Goal: Task Accomplishment & Management: Complete application form

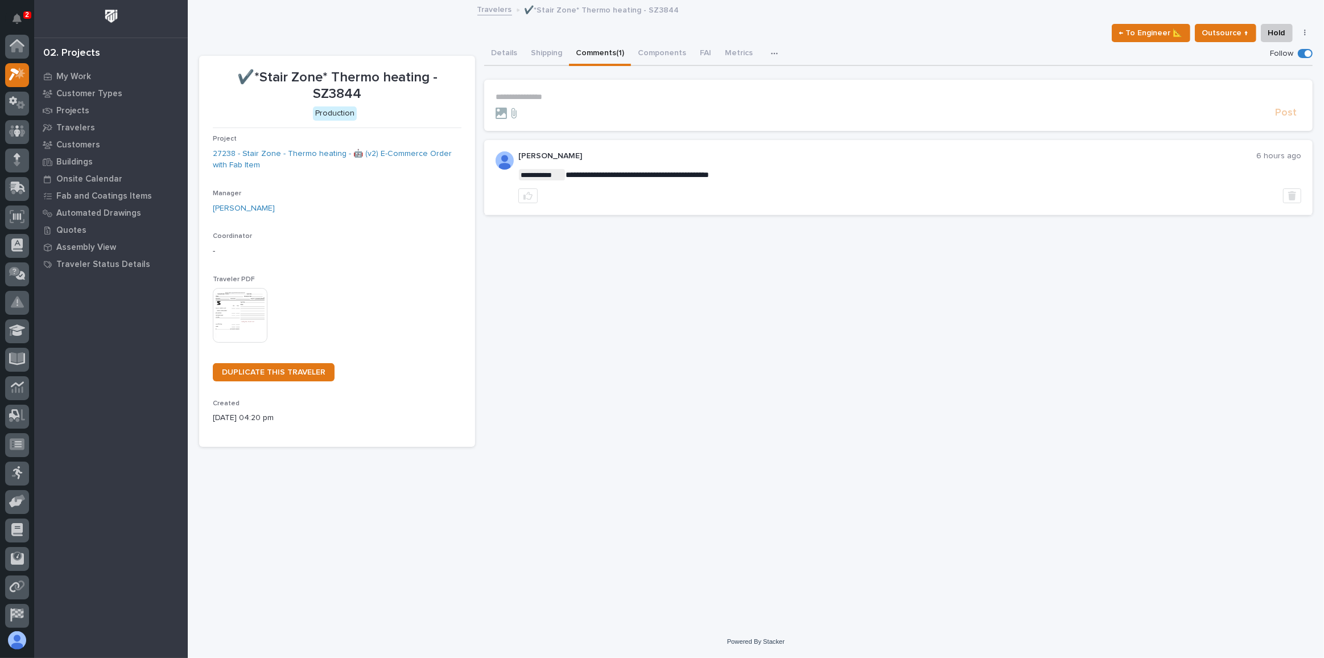
scroll to position [28, 0]
click at [22, 79] on icon at bounding box center [21, 77] width 9 height 8
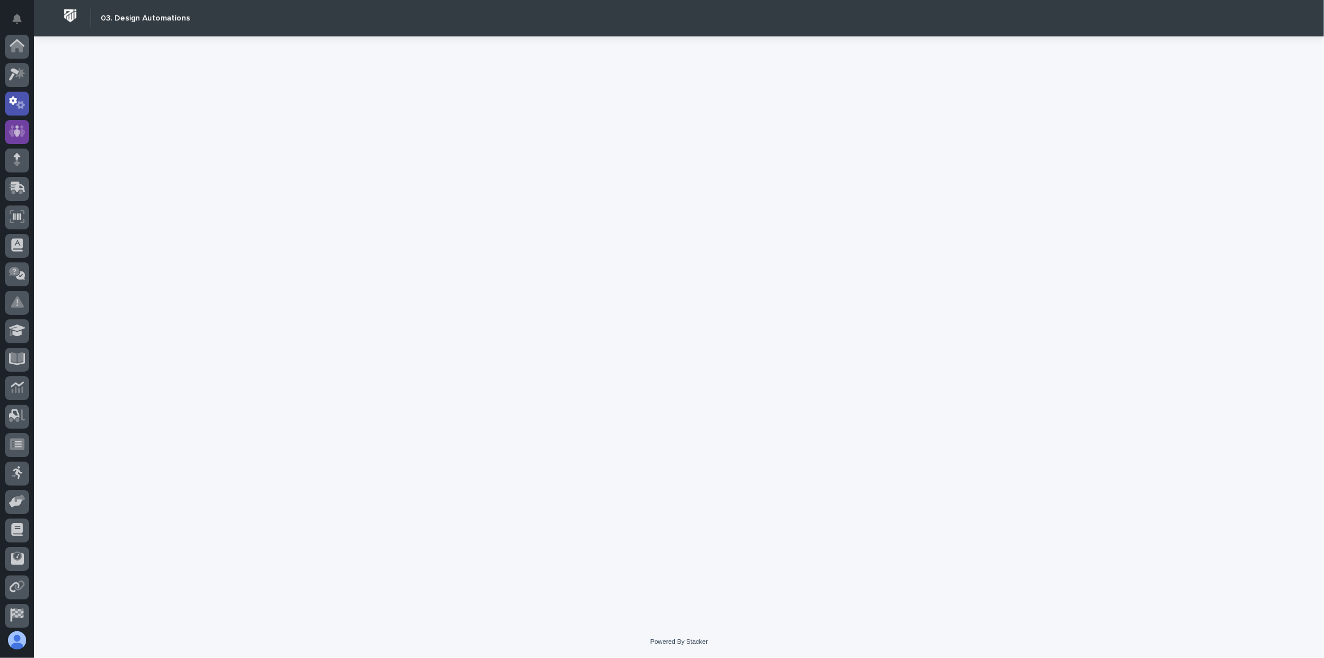
scroll to position [56, 0]
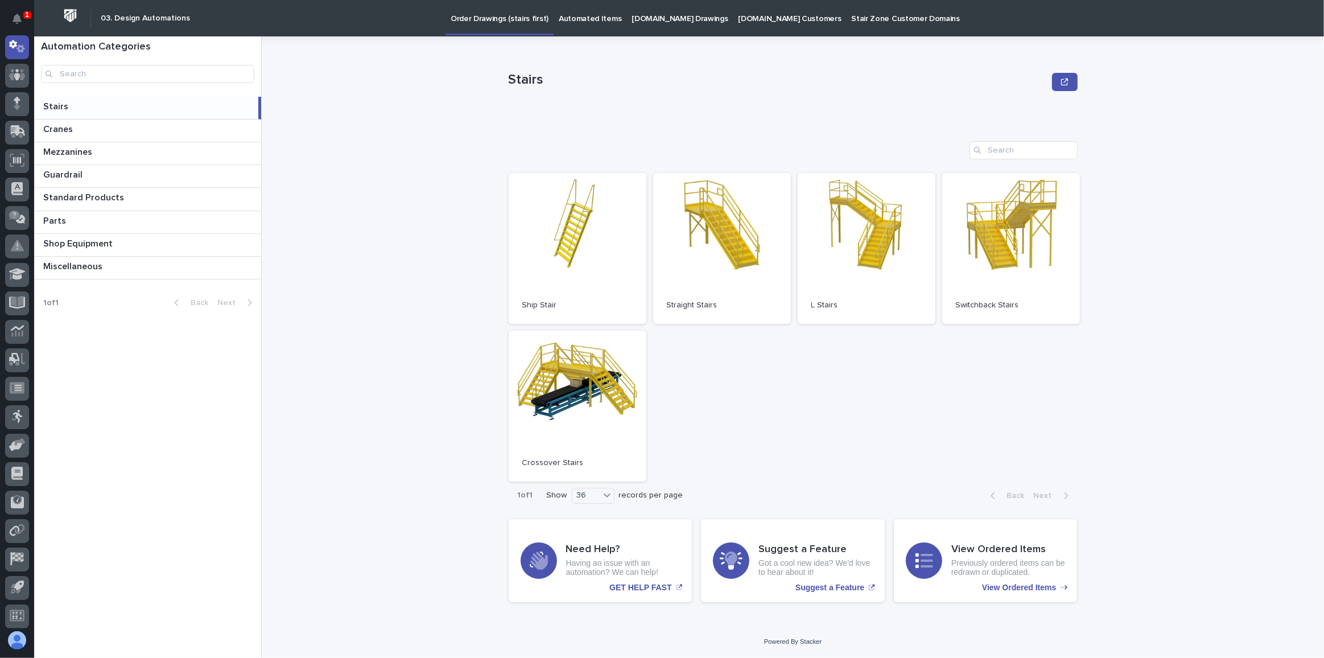
click at [662, 25] on link "[DOMAIN_NAME] Drawings" at bounding box center [680, 17] width 106 height 35
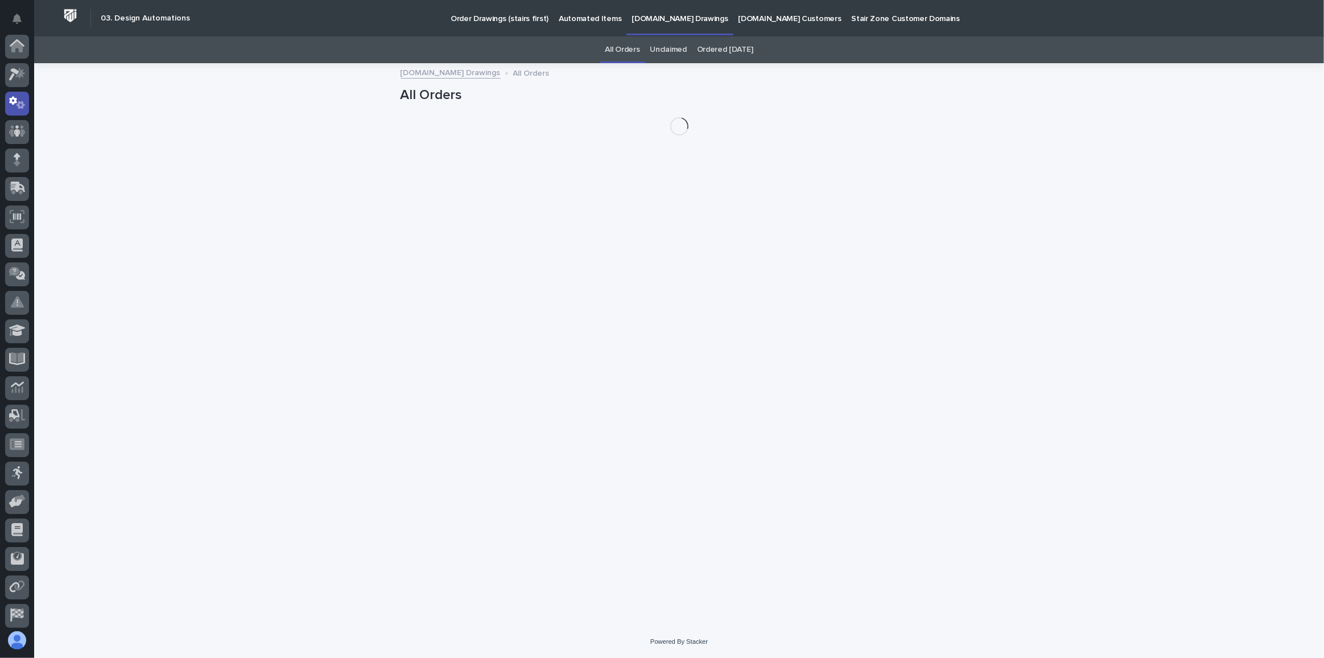
scroll to position [56, 0]
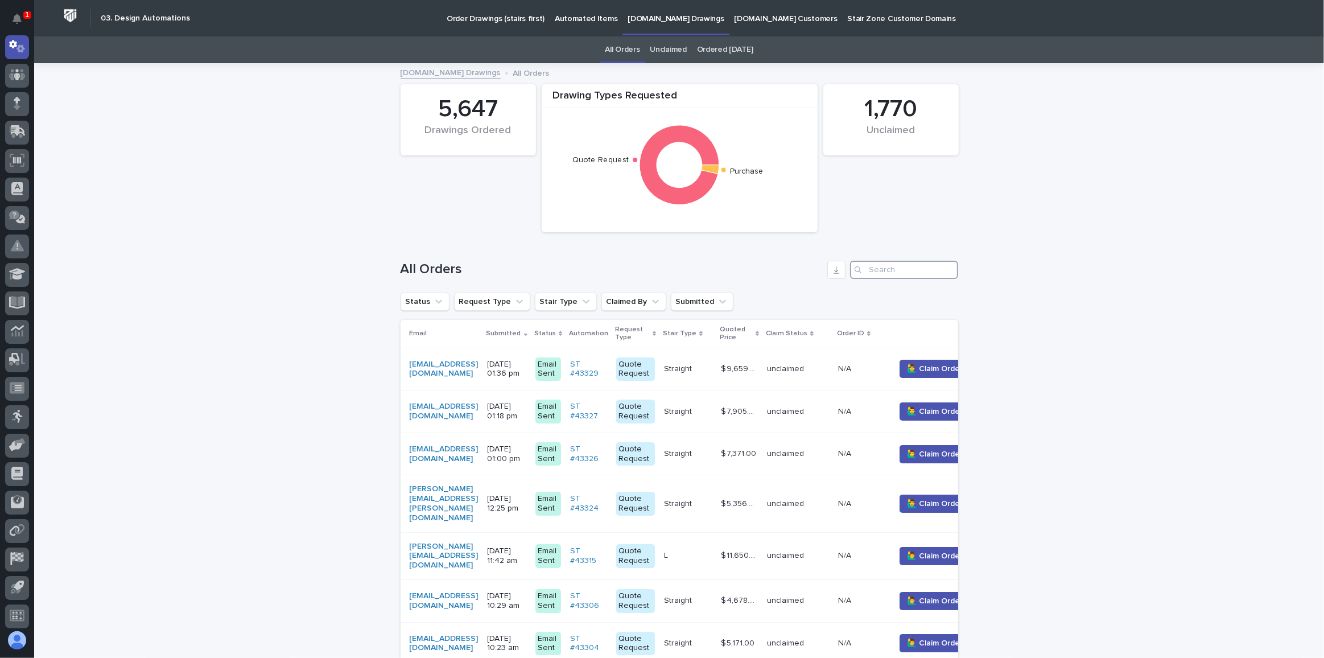
click at [893, 268] on input "Search" at bounding box center [904, 270] width 108 height 18
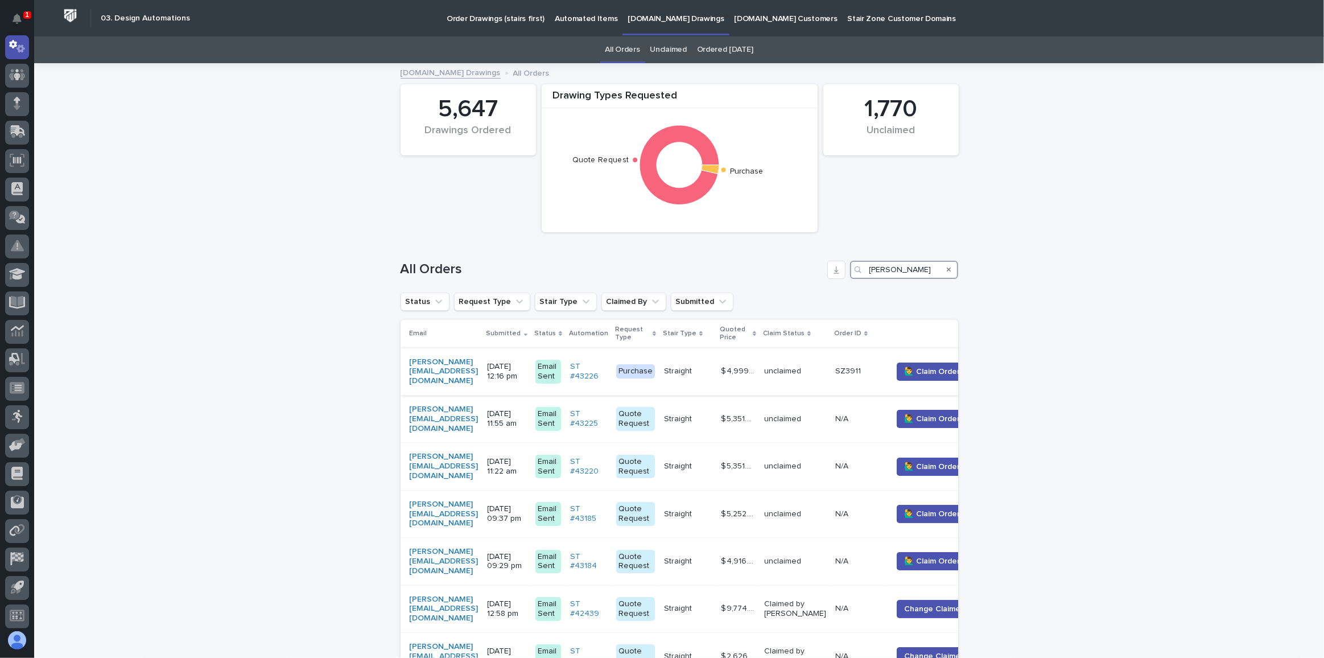
type input "[PERSON_NAME]"
click at [479, 364] on div "[PERSON_NAME][EMAIL_ADDRESS][DOMAIN_NAME]" at bounding box center [444, 371] width 69 height 28
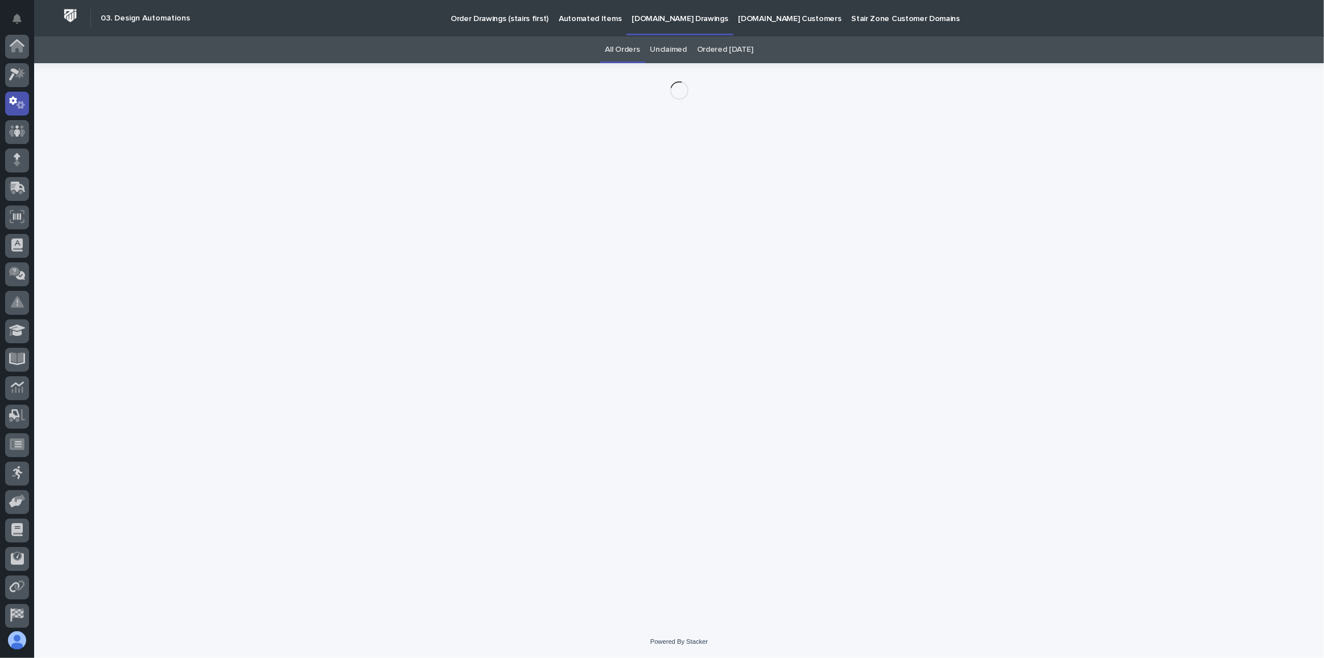
scroll to position [56, 0]
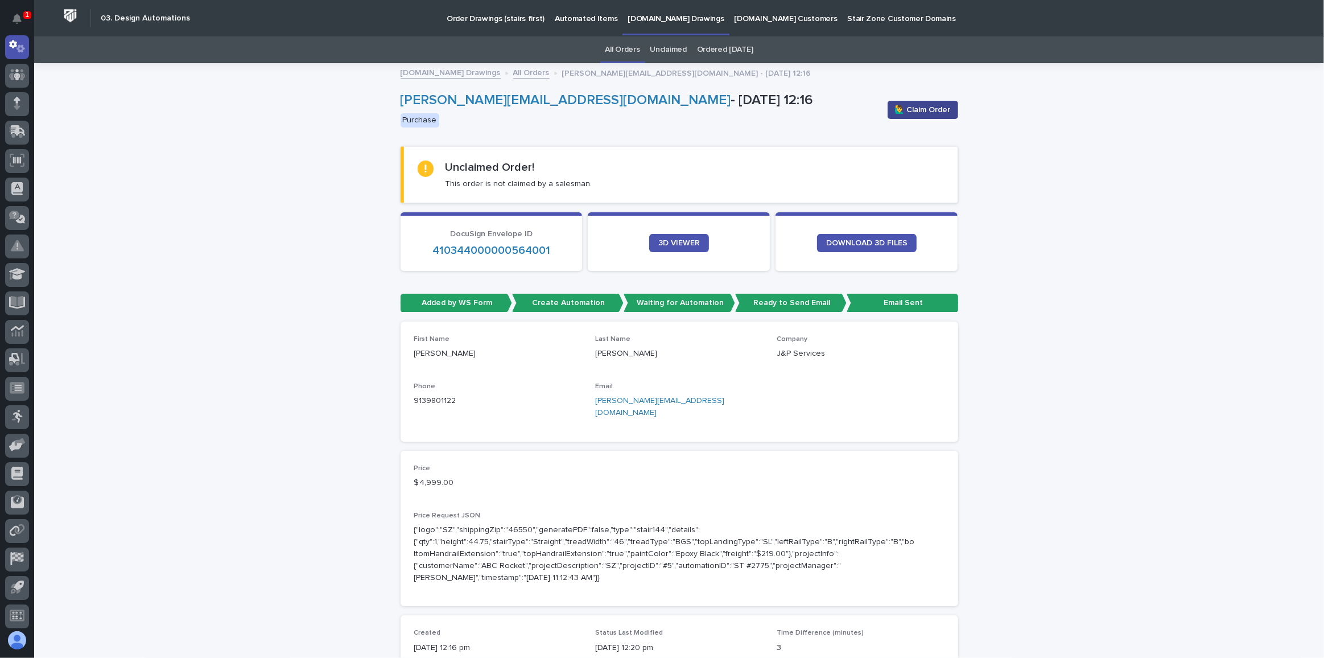
click at [929, 102] on button "🙋‍♂️ Claim Order" at bounding box center [923, 110] width 71 height 18
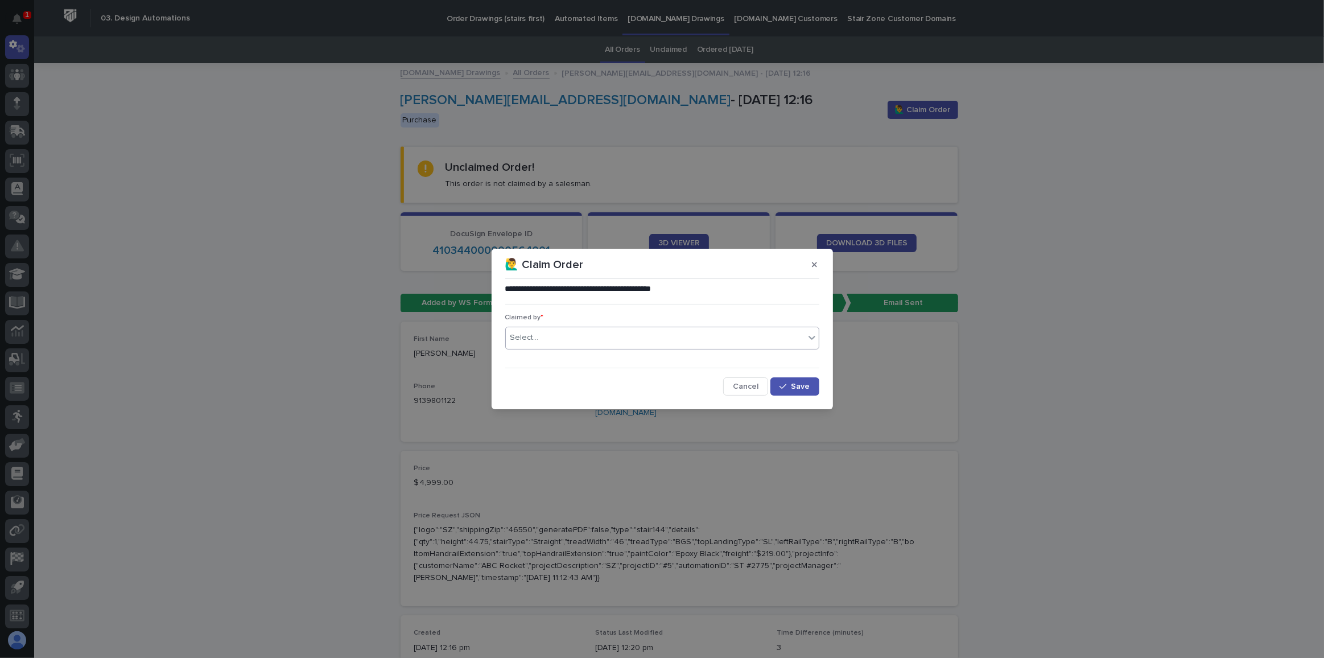
click at [605, 333] on div "Select..." at bounding box center [655, 337] width 299 height 19
type input "******"
click at [586, 354] on div "[PERSON_NAME]" at bounding box center [662, 359] width 313 height 20
click at [587, 354] on div "Claimed by * option [PERSON_NAME] focused, 1 of 1. 1 result available for searc…" at bounding box center [662, 336] width 314 height 44
click at [794, 393] on button "Save" at bounding box center [795, 386] width 48 height 18
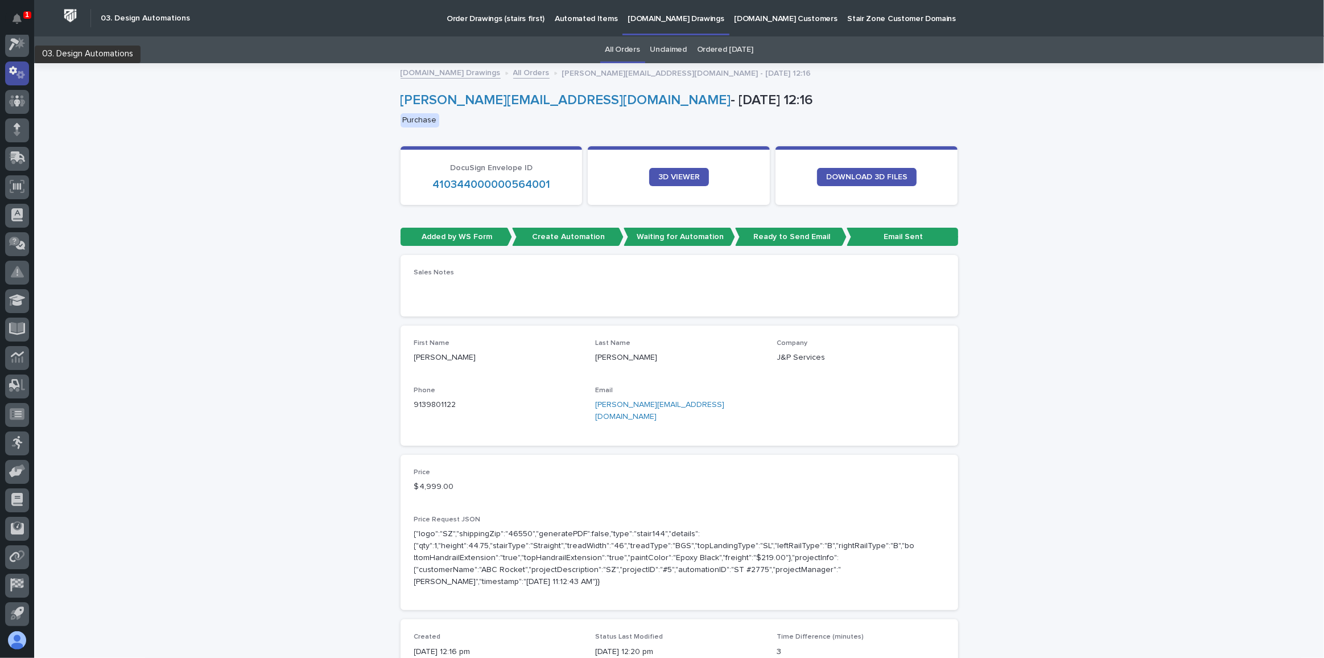
scroll to position [0, 0]
click at [17, 73] on icon at bounding box center [14, 75] width 10 height 13
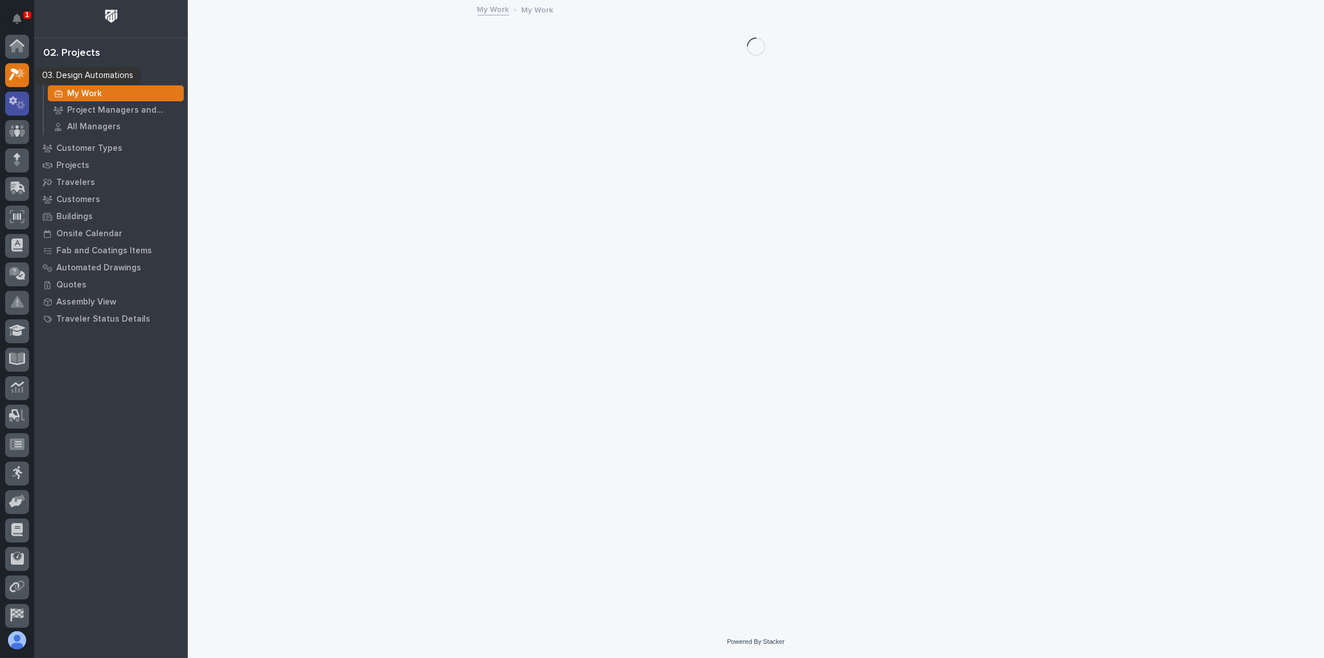
scroll to position [28, 0]
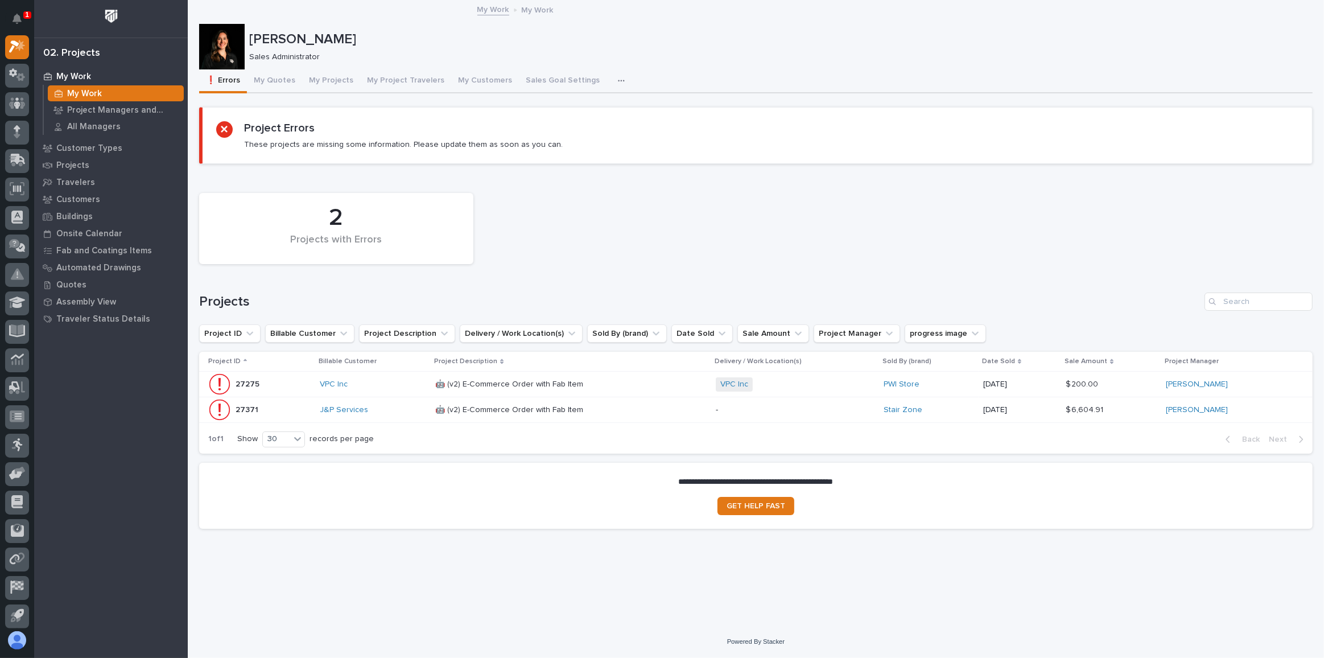
click at [383, 408] on div "J&P Services" at bounding box center [373, 410] width 107 height 10
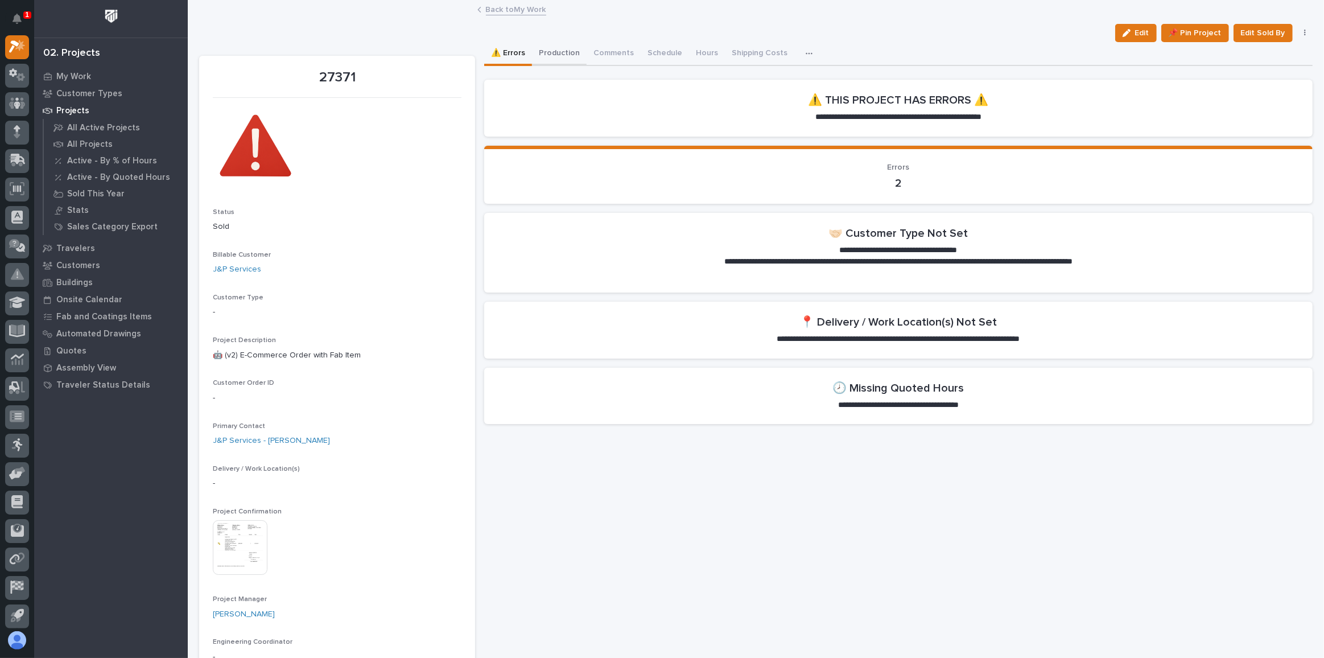
click at [557, 56] on button "Production" at bounding box center [559, 54] width 55 height 24
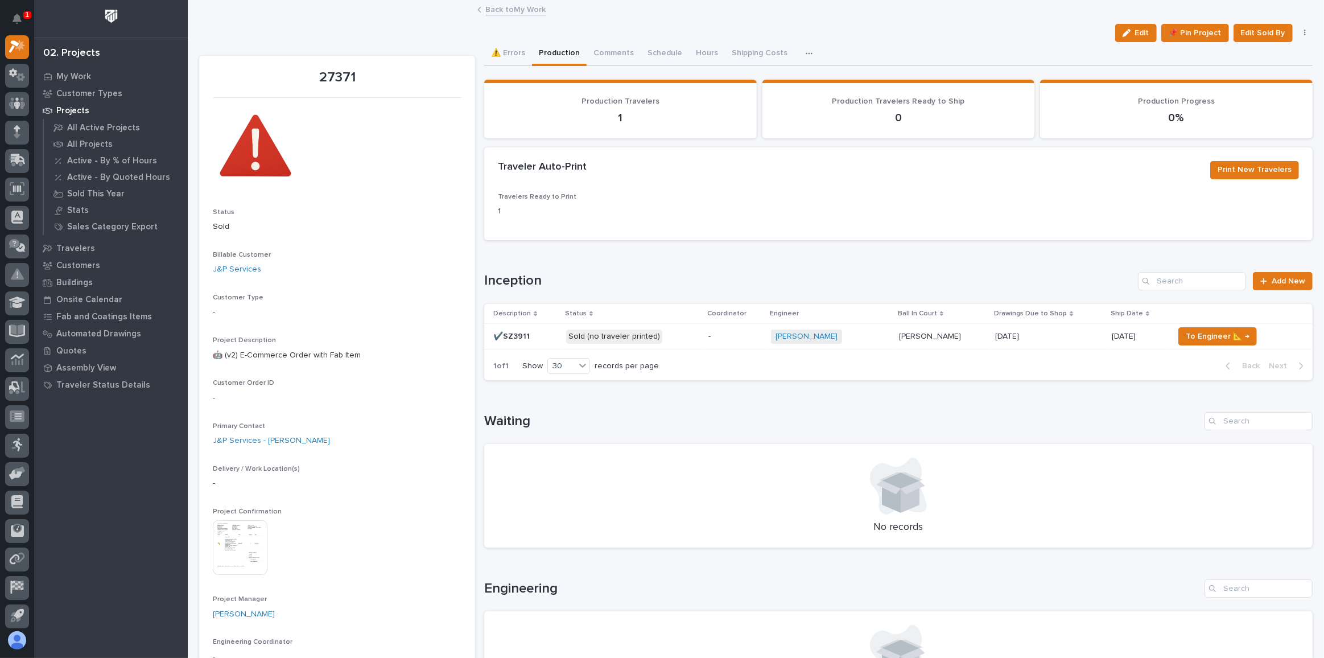
click at [678, 335] on p "Sold (no traveler printed)" at bounding box center [633, 336] width 134 height 14
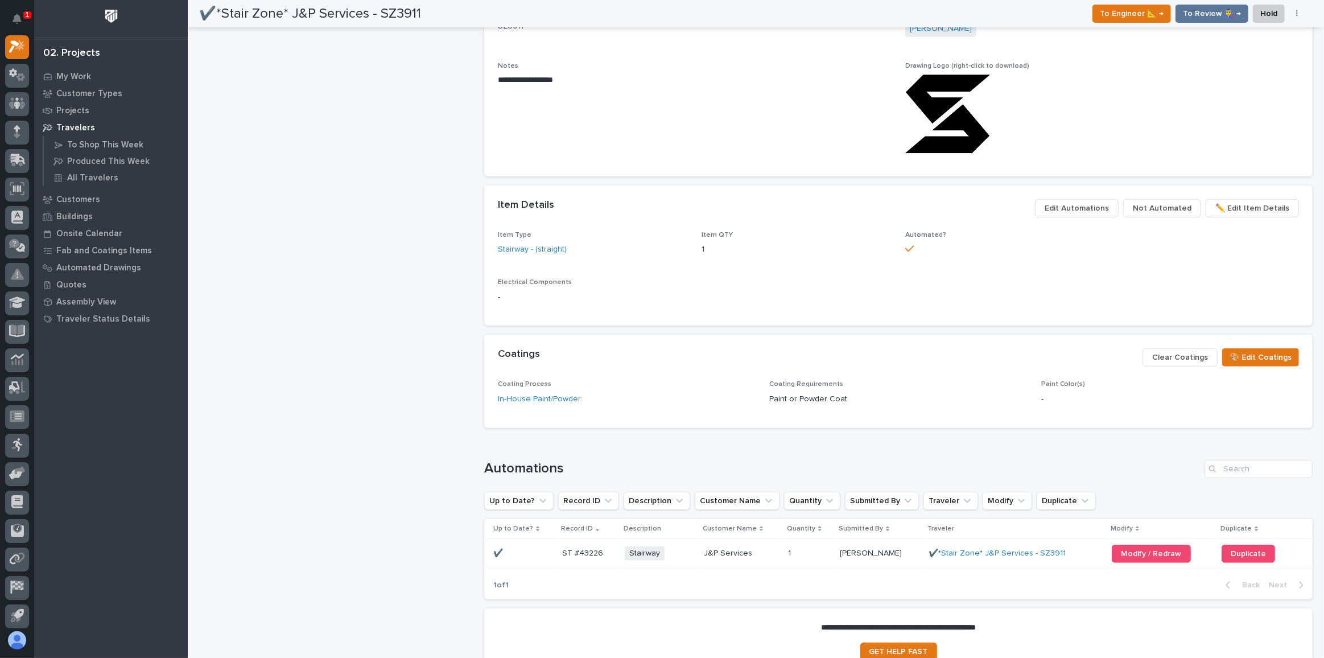
scroll to position [724, 0]
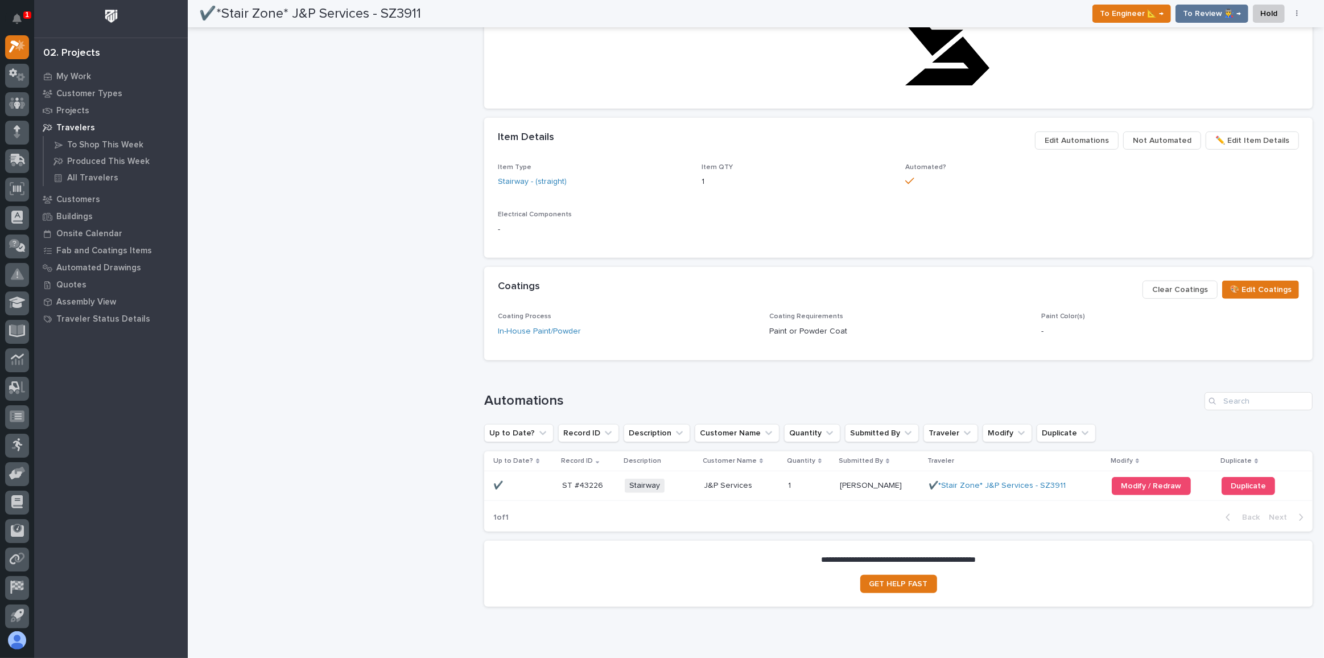
click at [676, 484] on div "Stairway + 0" at bounding box center [660, 486] width 70 height 14
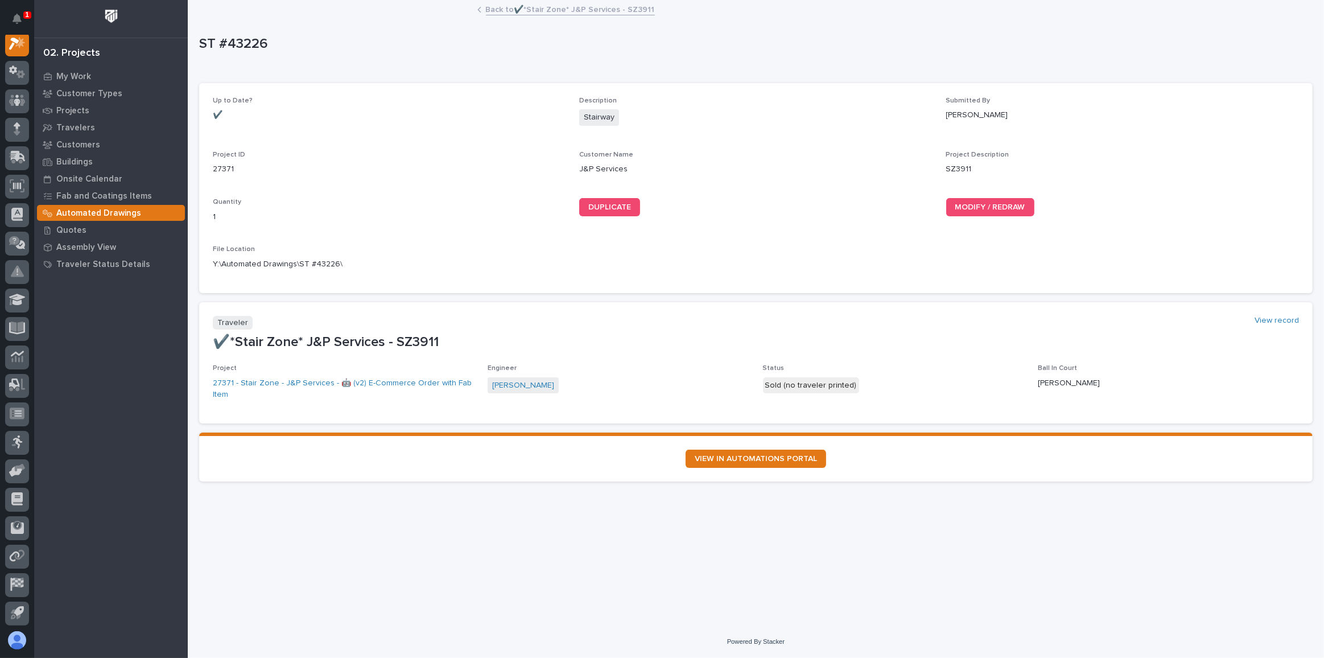
scroll to position [28, 0]
click at [987, 204] on span "MODIFY / REDRAW" at bounding box center [990, 207] width 70 height 8
click at [573, 2] on link "Back to ✔️*Stair Zone* J&P Services - SZ3911" at bounding box center [570, 8] width 169 height 13
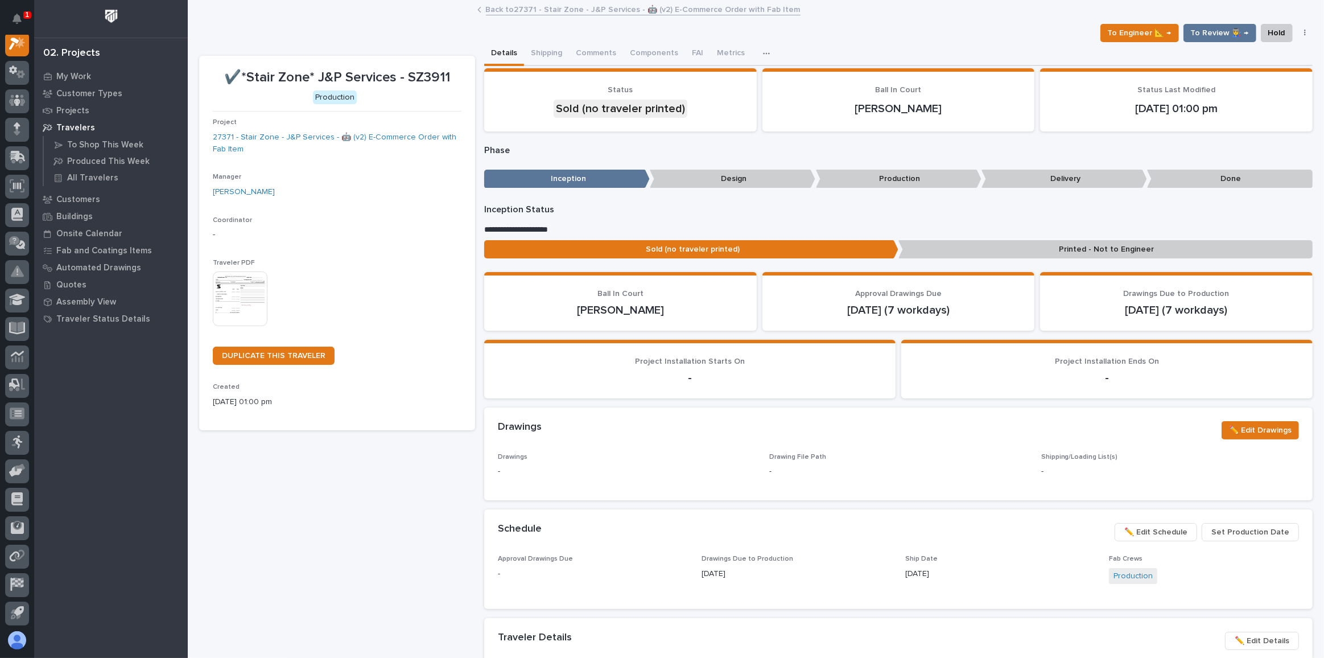
click at [256, 305] on img at bounding box center [240, 298] width 55 height 55
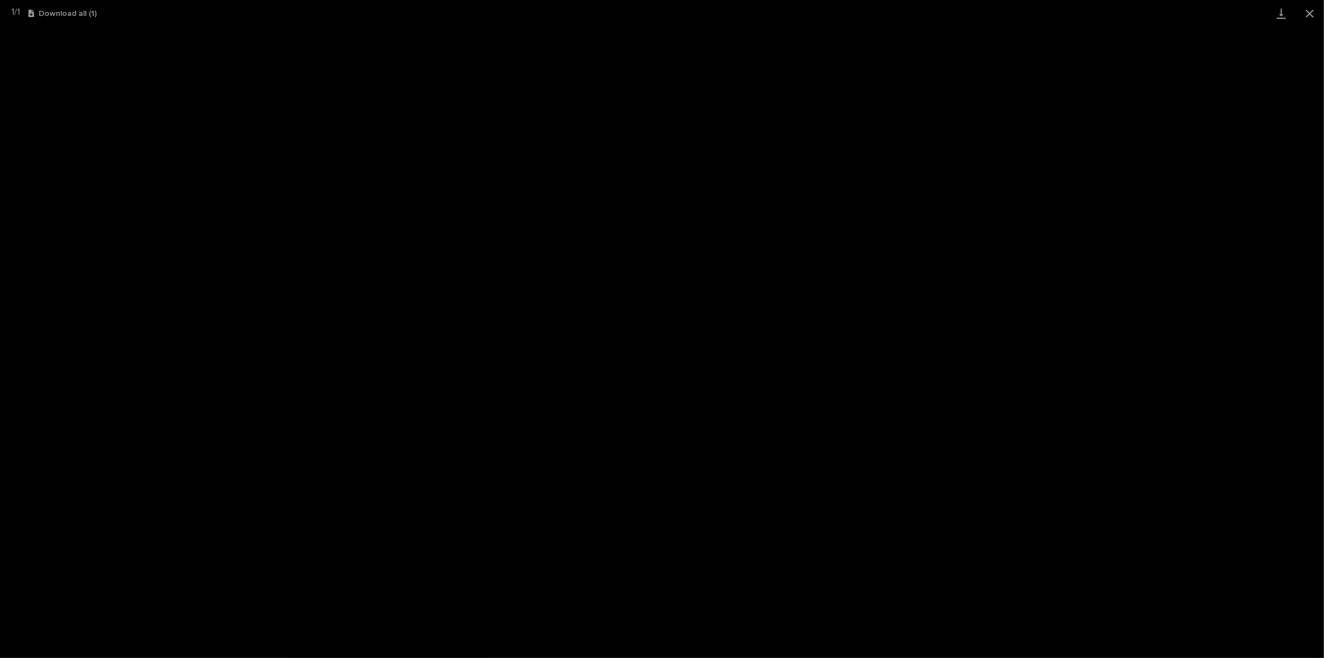
scroll to position [28, 0]
click at [1305, 9] on button "Close gallery" at bounding box center [1310, 13] width 28 height 27
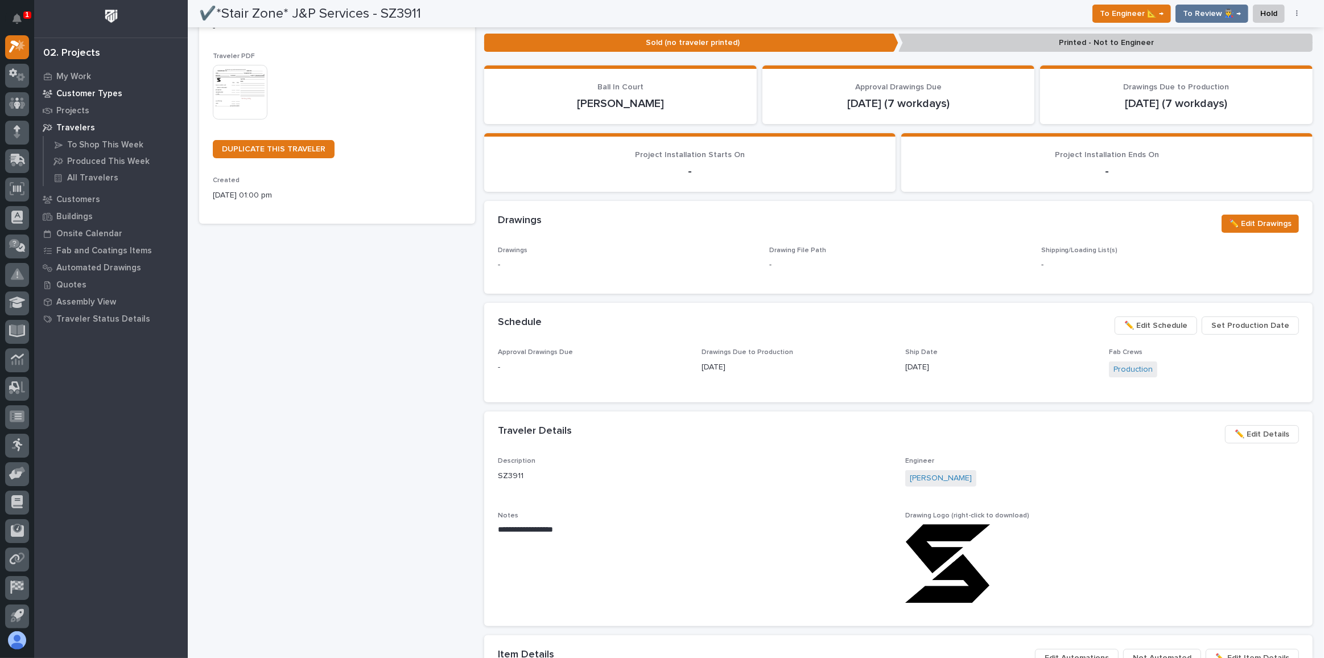
scroll to position [0, 0]
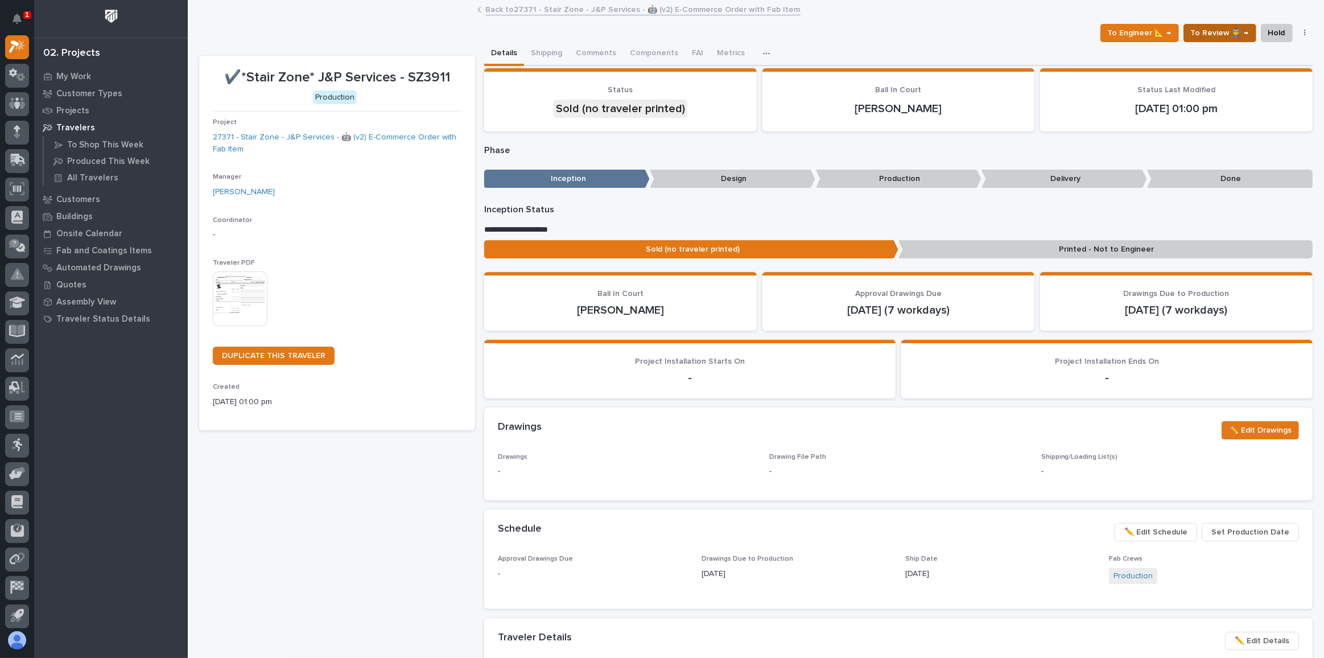
click at [1206, 28] on span "To Review 👨‍🏭 →" at bounding box center [1220, 33] width 58 height 14
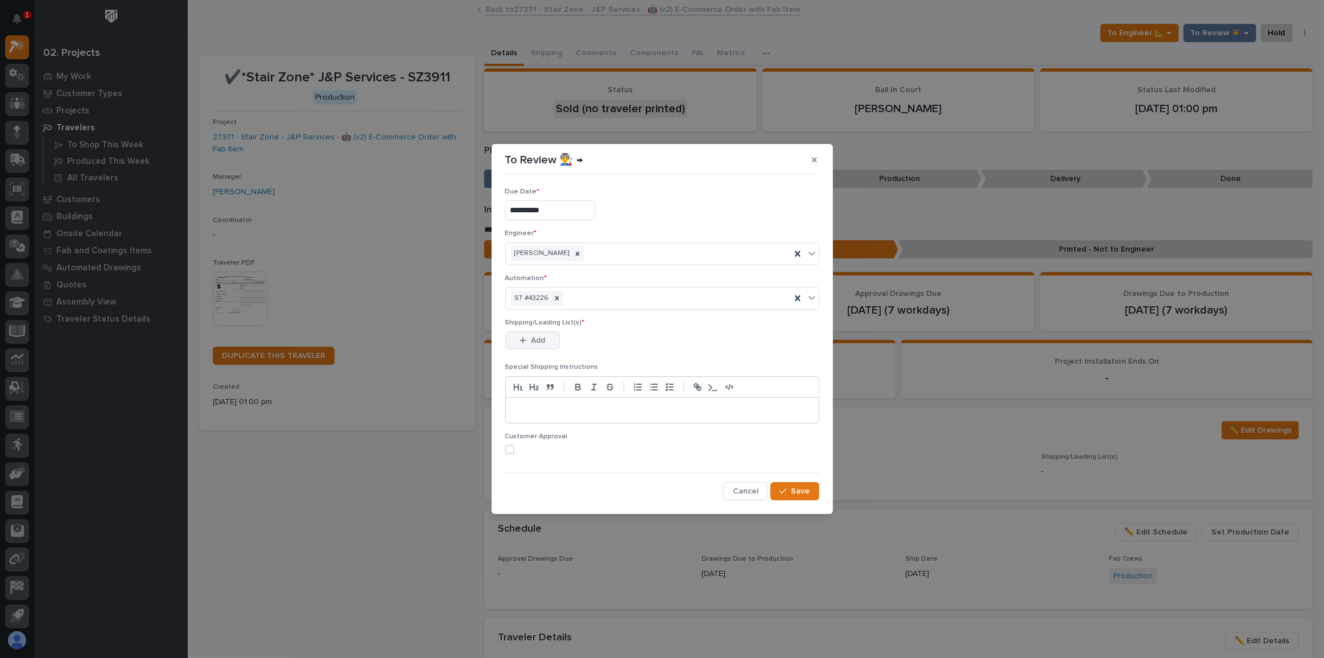
click at [521, 341] on icon "button" at bounding box center [523, 340] width 7 height 8
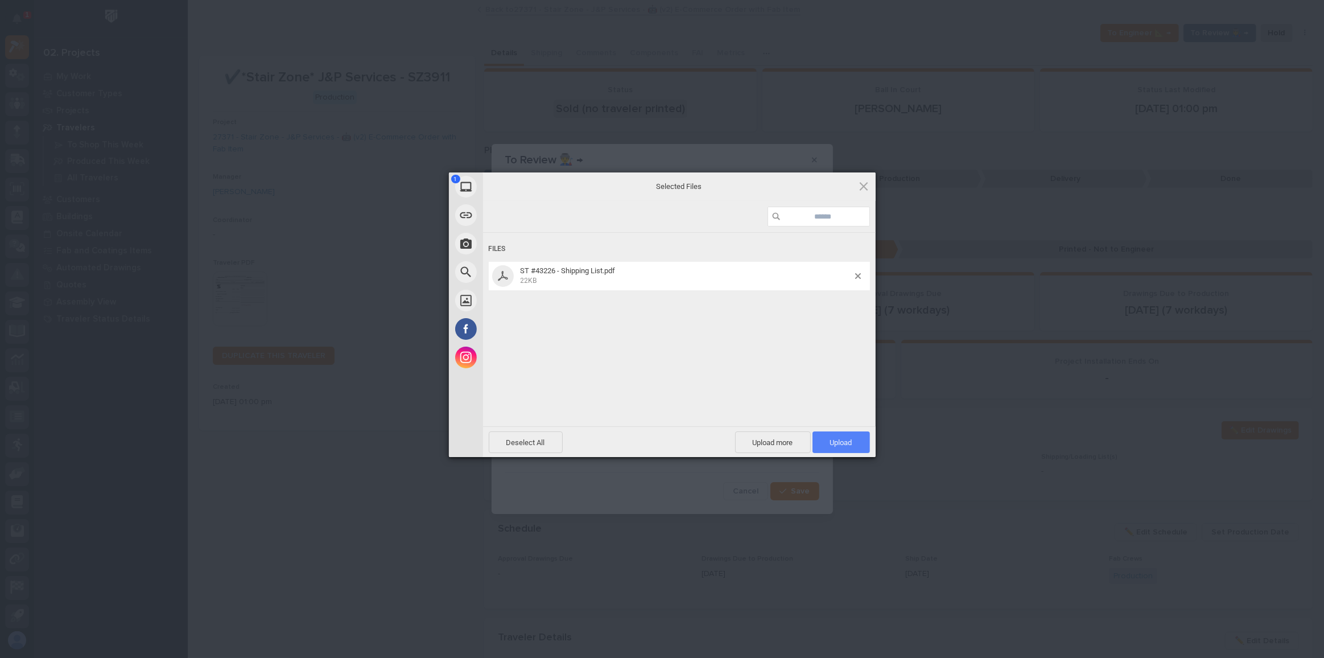
click at [861, 442] on span "Upload 1" at bounding box center [841, 442] width 57 height 22
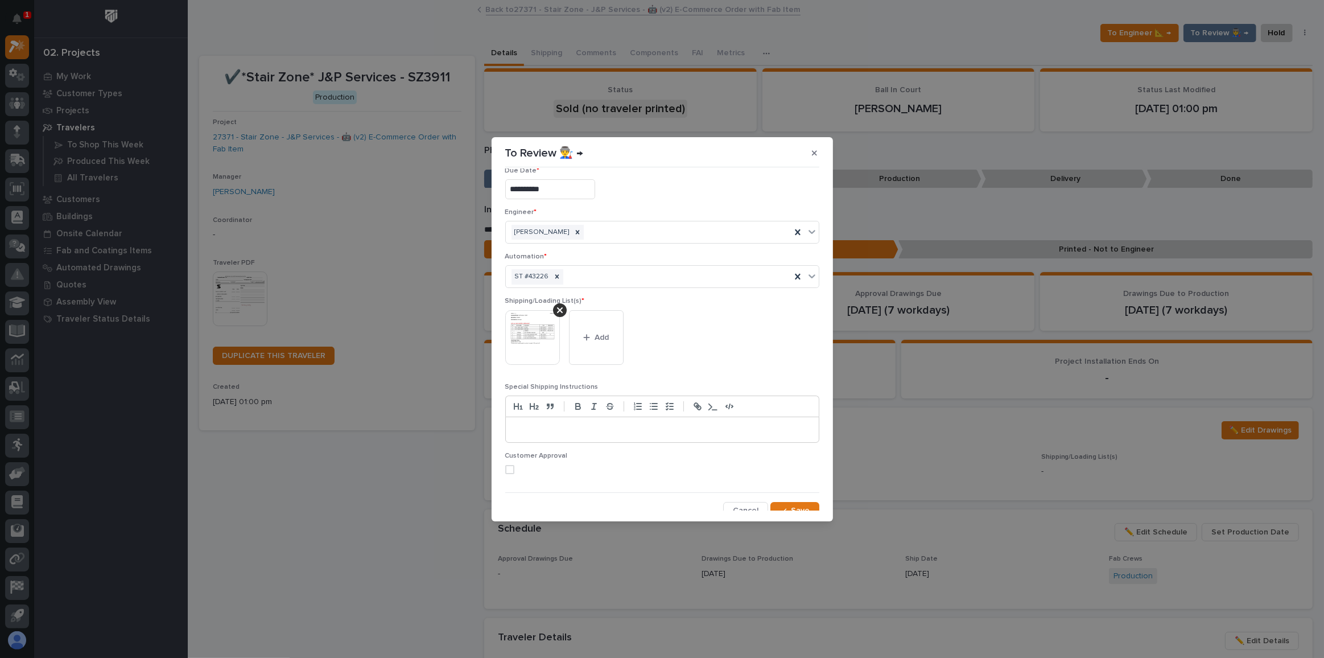
scroll to position [22, 0]
click at [793, 504] on span "Save" at bounding box center [801, 503] width 19 height 10
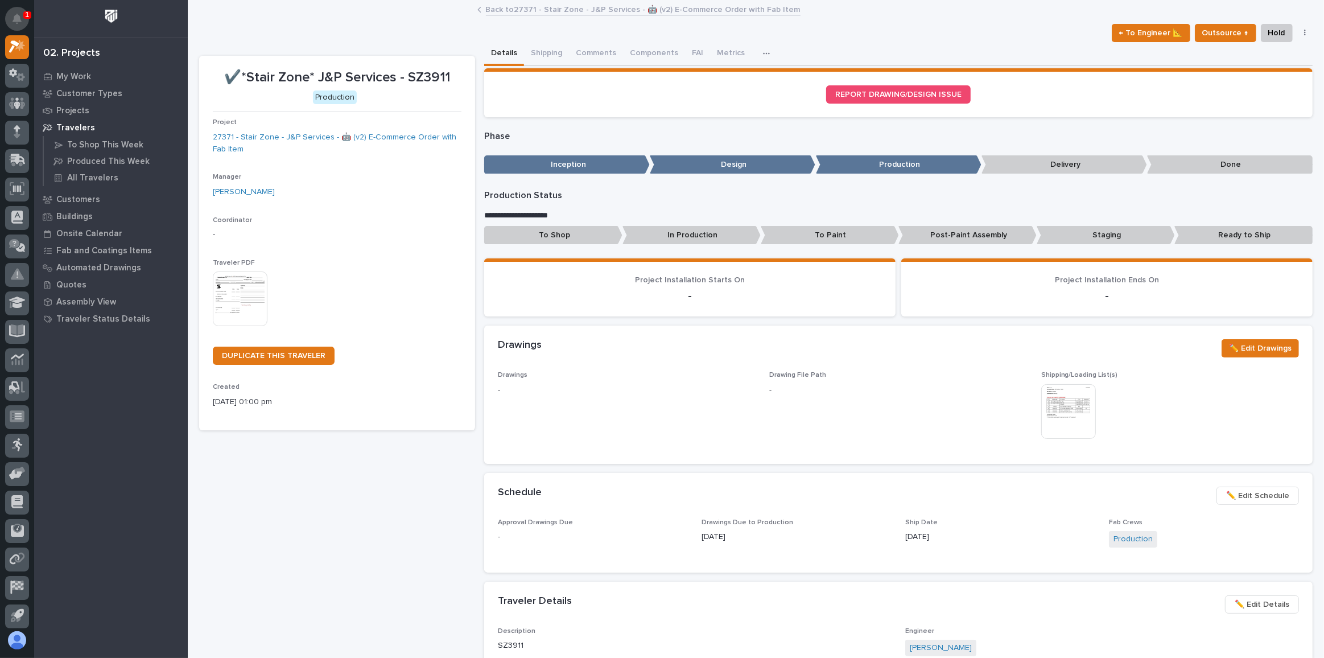
click at [21, 18] on icon "Notifications" at bounding box center [17, 19] width 9 height 10
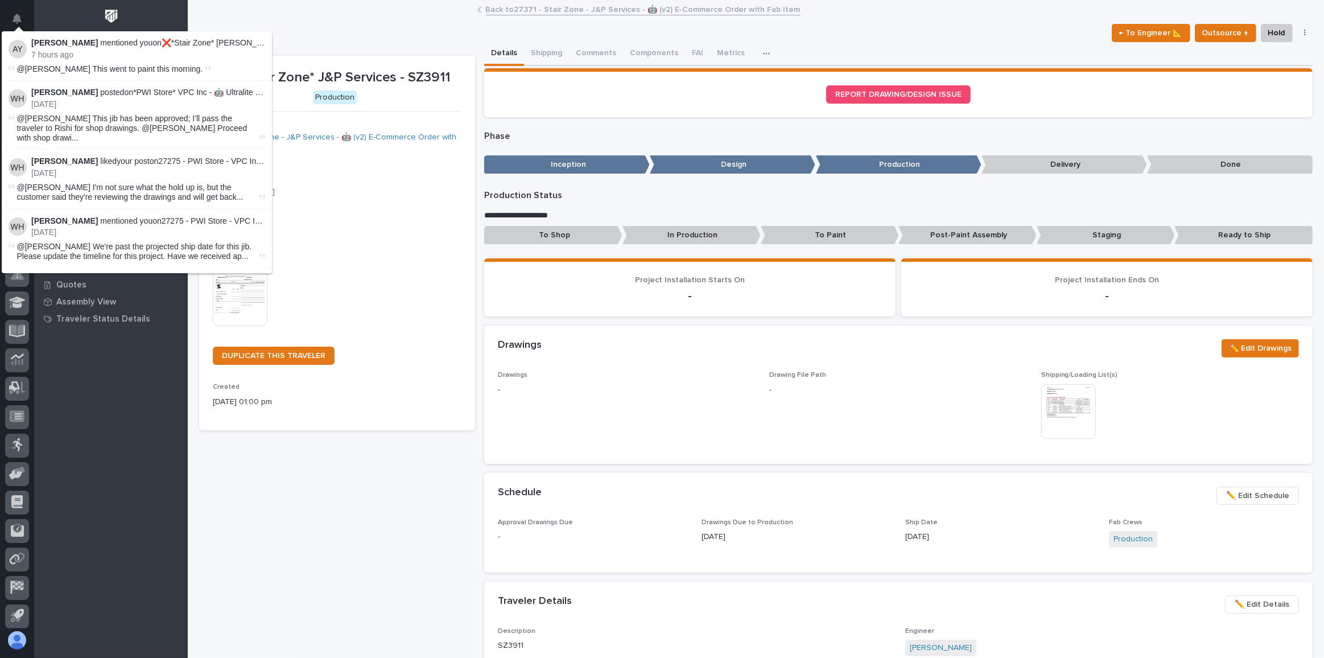
click at [179, 54] on p "7 hours ago" at bounding box center [148, 55] width 234 height 10
click at [22, 50] on img at bounding box center [18, 49] width 18 height 18
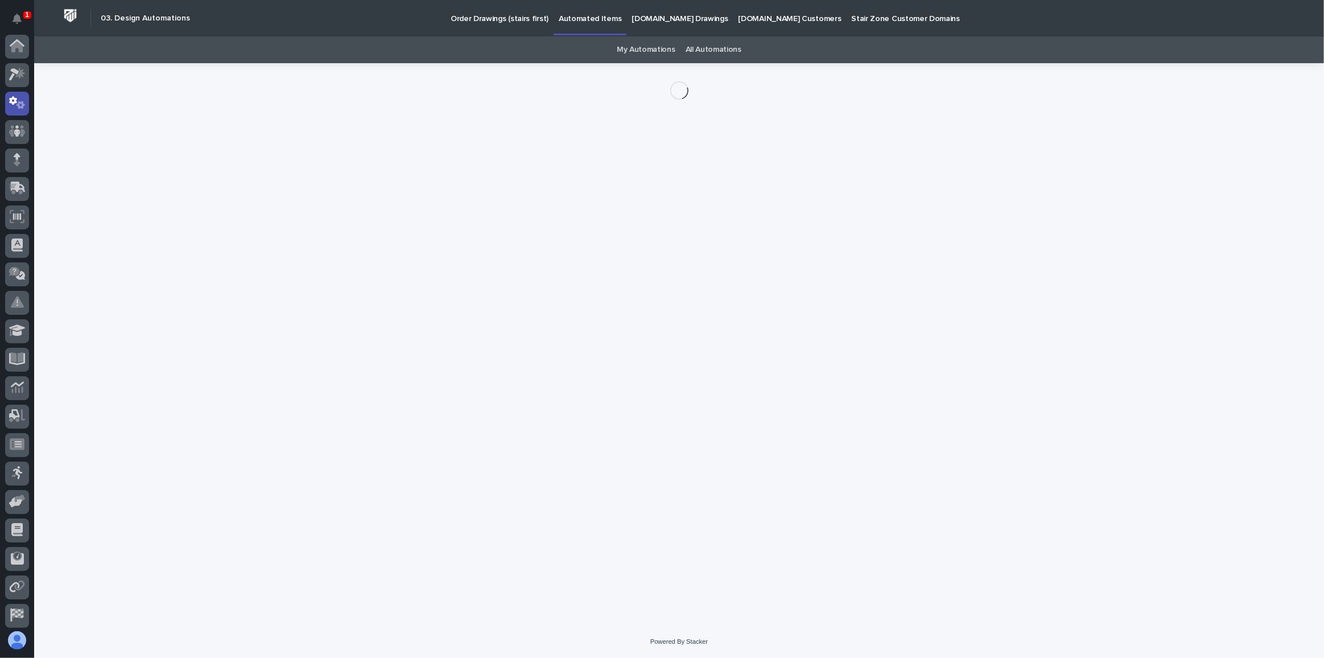
scroll to position [56, 0]
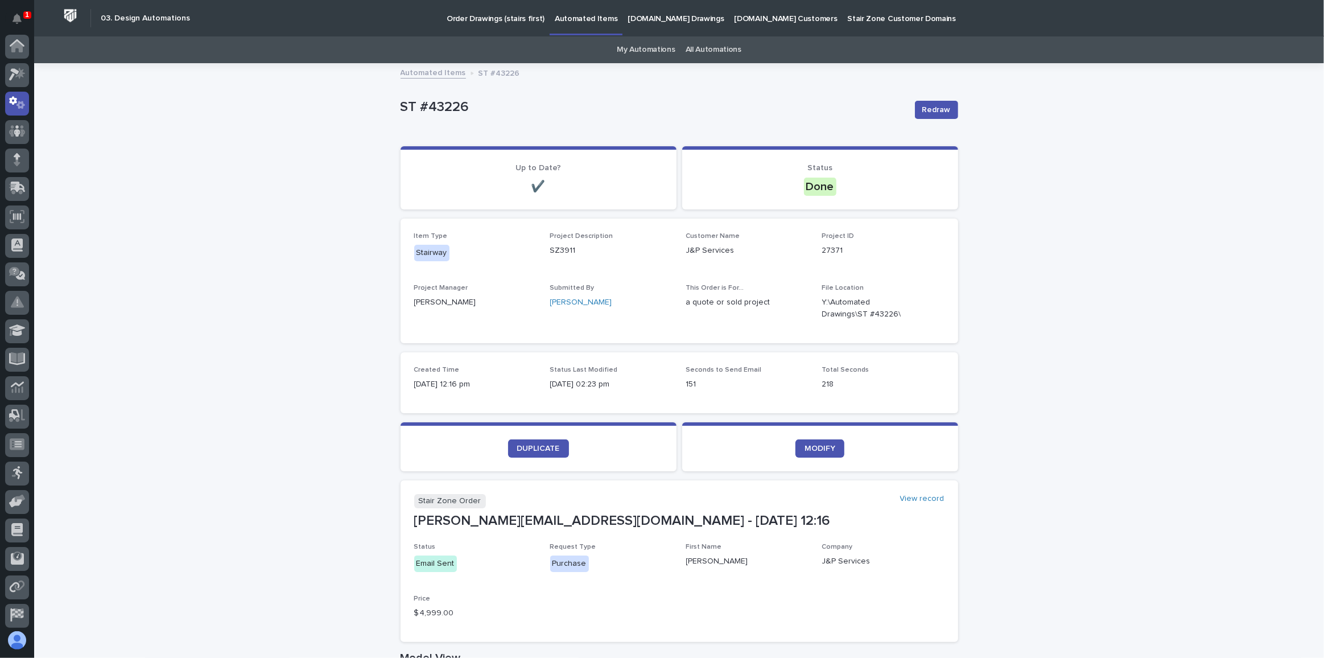
scroll to position [56, 0]
click at [19, 102] on icon at bounding box center [17, 103] width 7 height 13
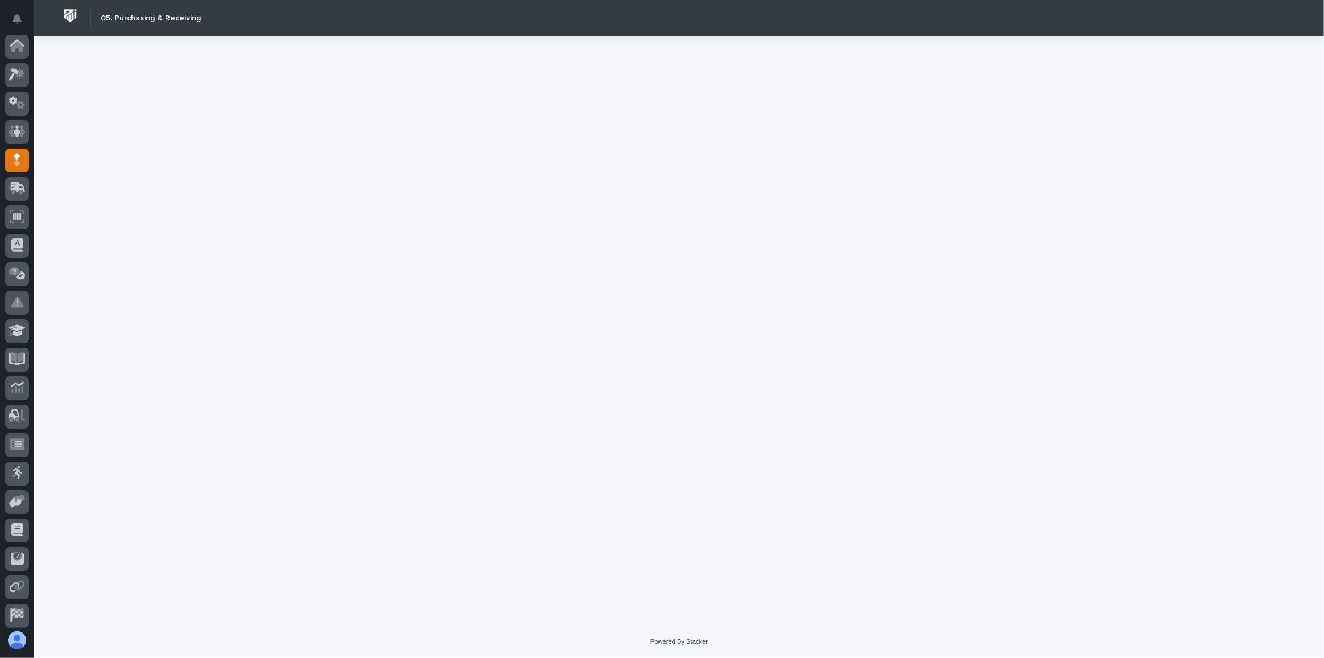
scroll to position [60, 0]
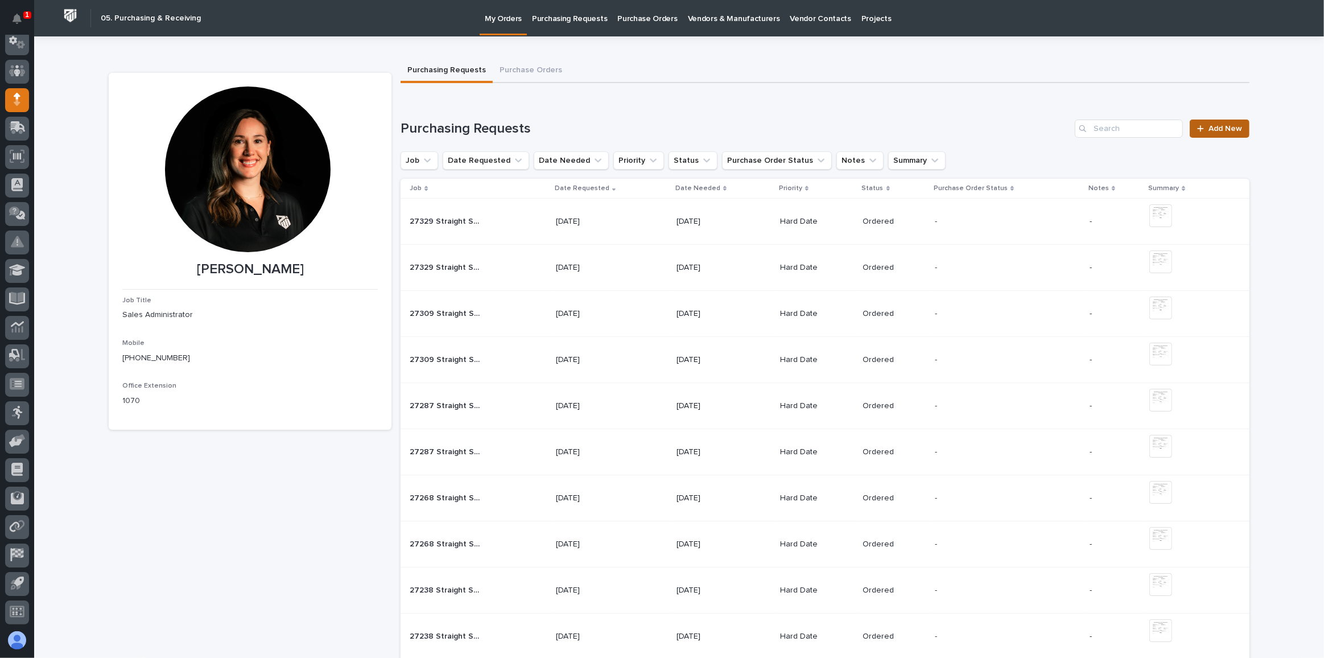
click at [1220, 131] on span "Add New" at bounding box center [1226, 129] width 34 height 8
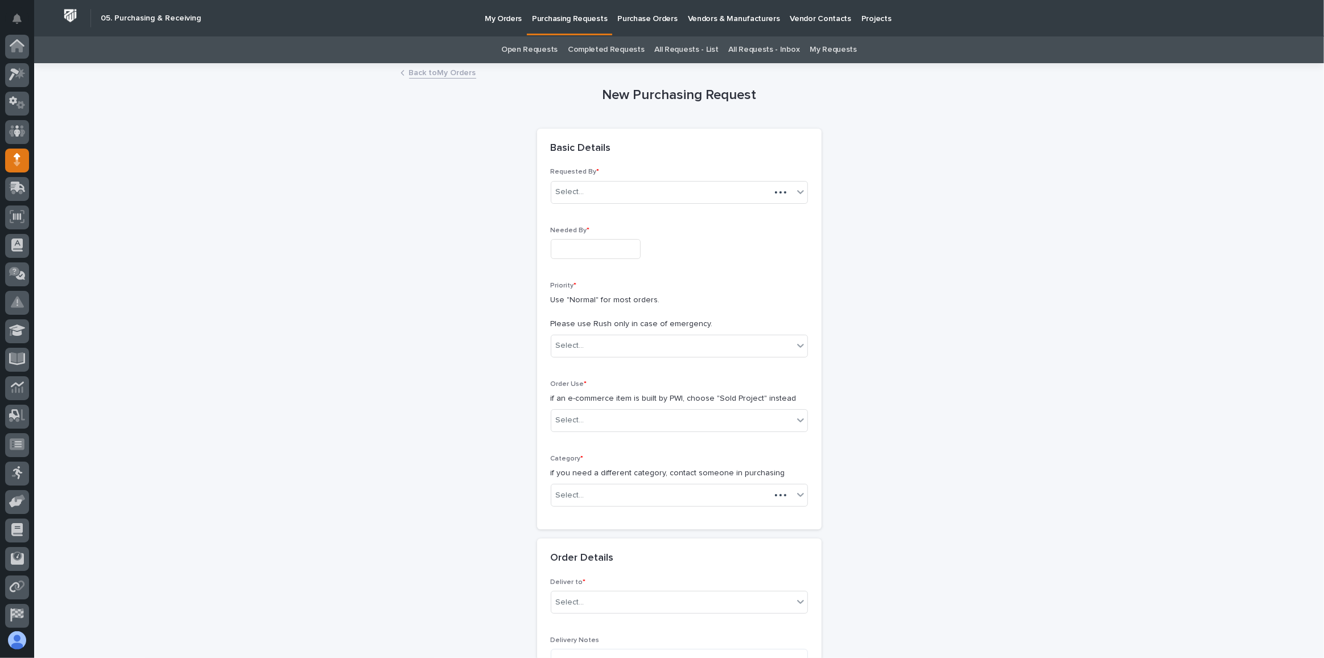
scroll to position [60, 0]
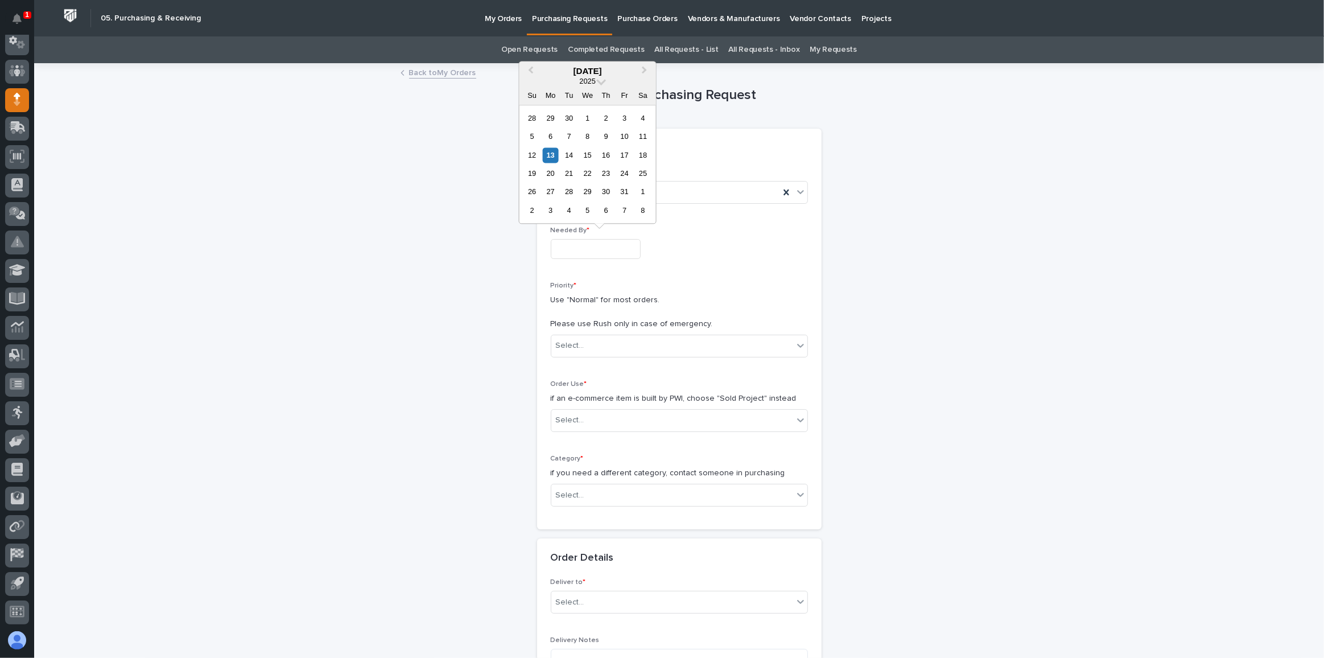
click at [602, 249] on input "text" at bounding box center [596, 249] width 90 height 20
click at [591, 157] on div "15" at bounding box center [587, 154] width 15 height 15
type input "**********"
click at [591, 338] on div "Select..." at bounding box center [672, 345] width 242 height 19
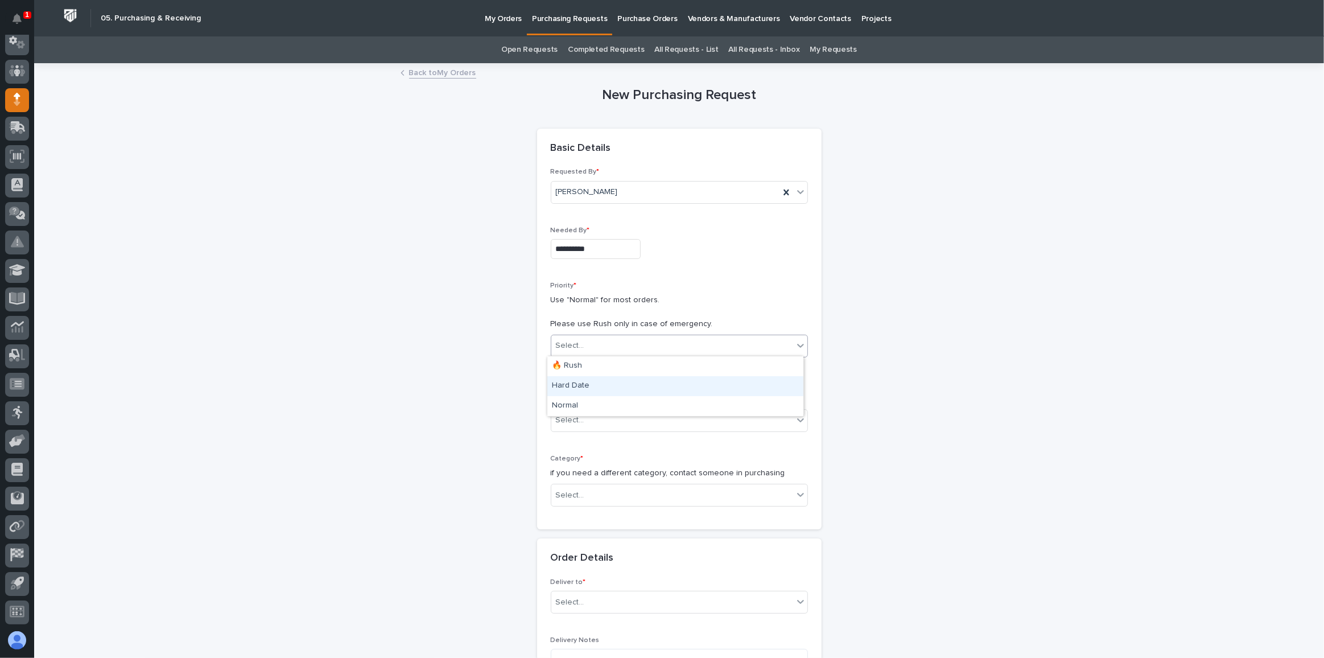
click at [589, 381] on div "Hard Date" at bounding box center [675, 386] width 256 height 20
click at [594, 402] on p "if an e-commerce item is built by PWI, choose "Sold Project" instead" at bounding box center [679, 399] width 257 height 12
click at [596, 415] on div "Select..." at bounding box center [672, 420] width 242 height 19
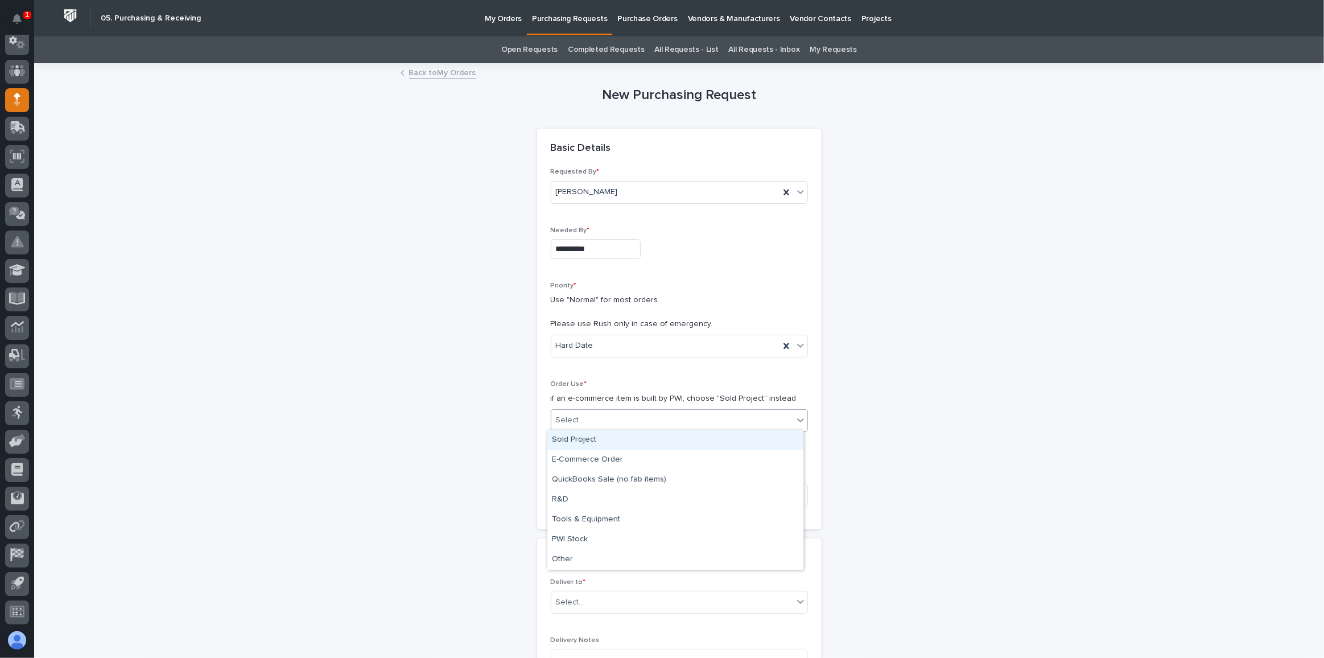
click at [587, 438] on div "Sold Project" at bounding box center [675, 440] width 256 height 20
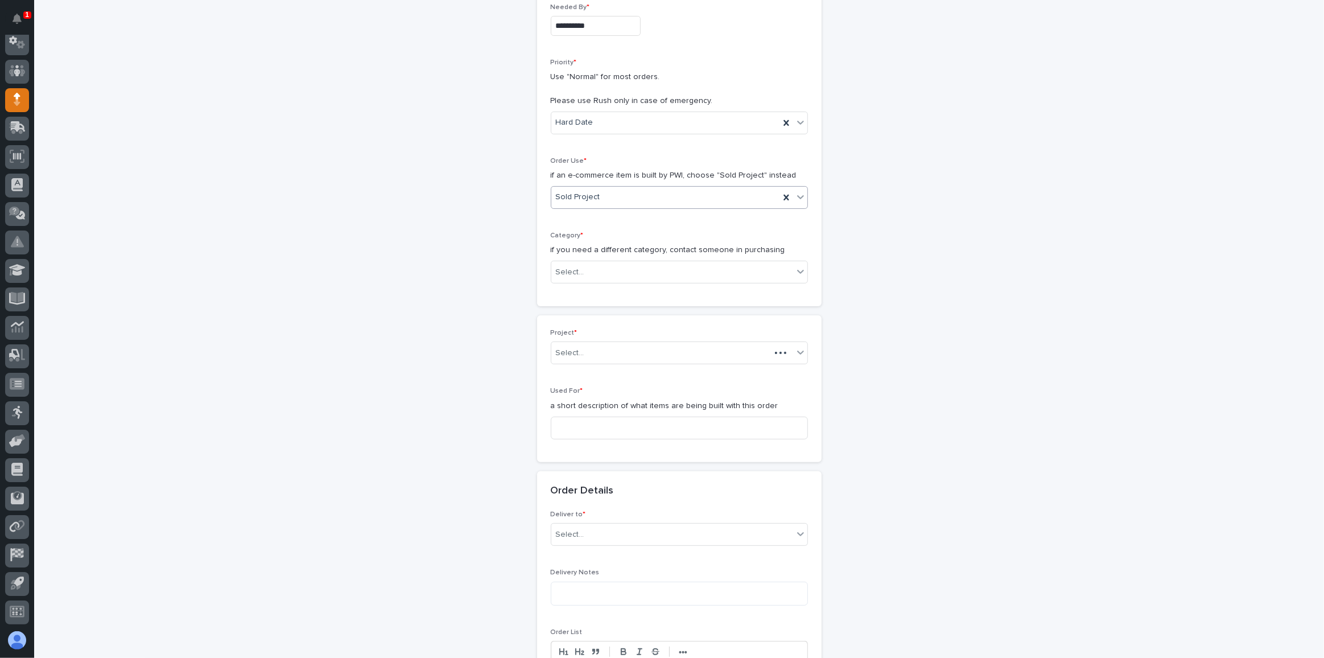
scroll to position [228, 0]
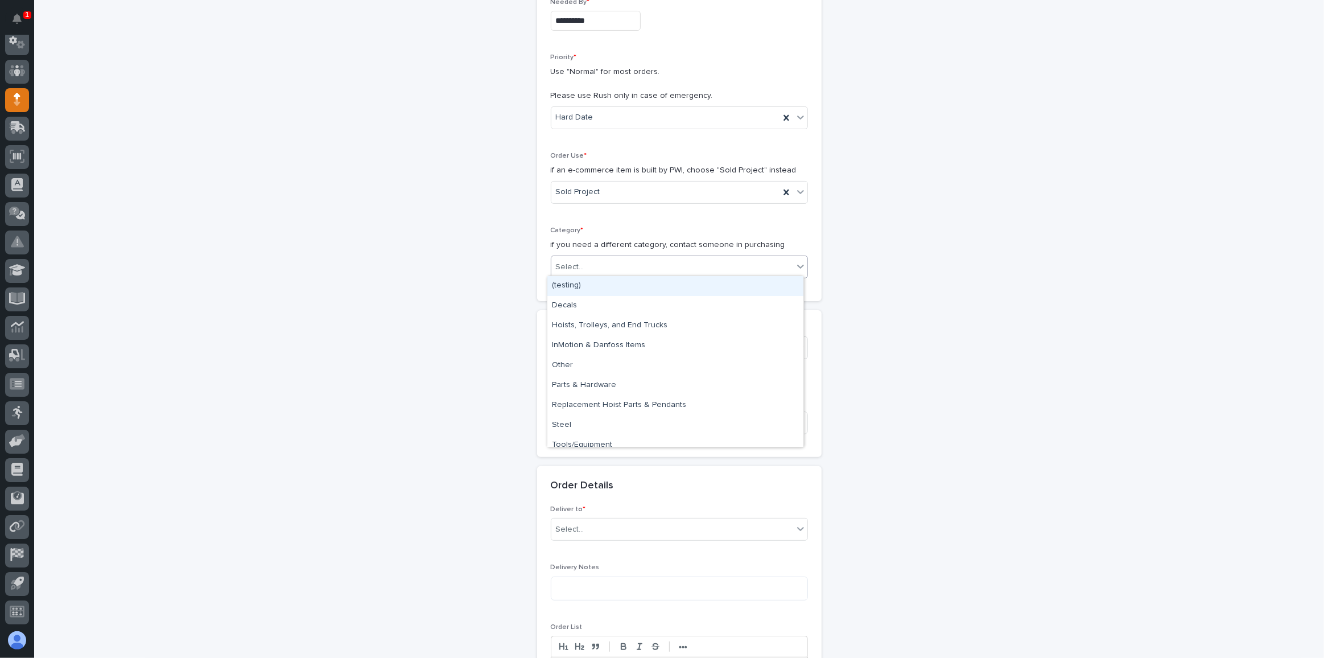
click at [586, 267] on div "Select..." at bounding box center [672, 267] width 242 height 19
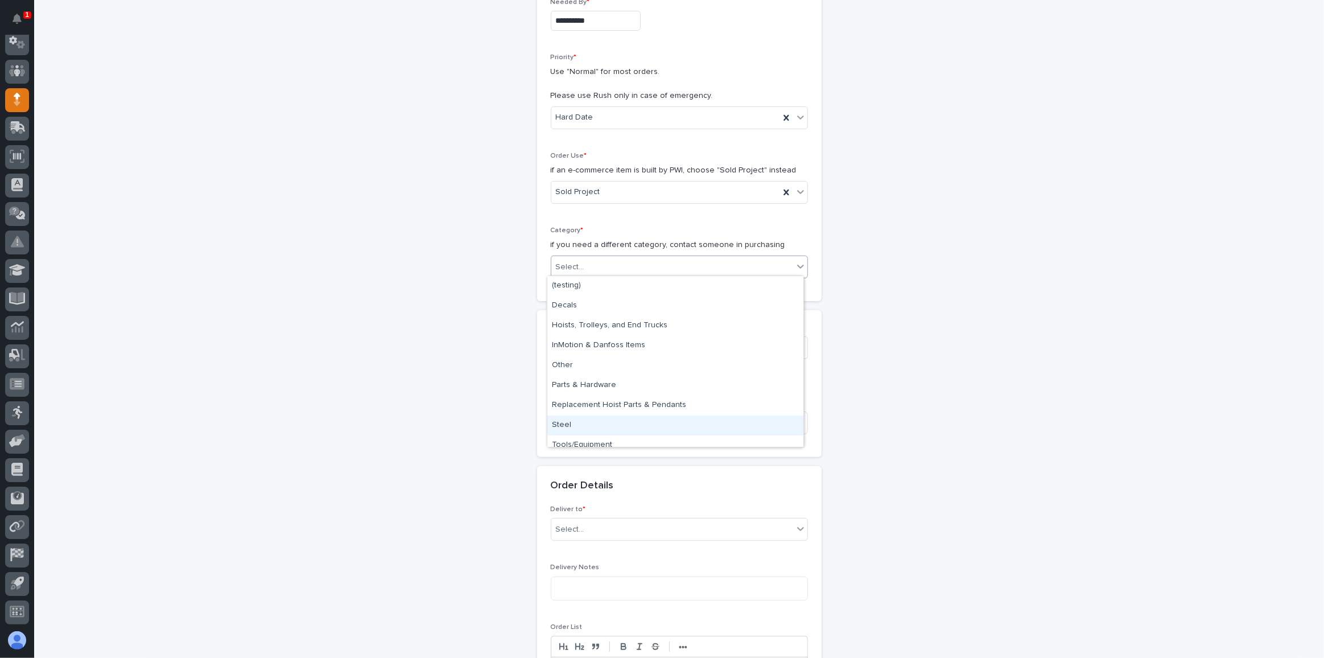
scroll to position [9, 0]
drag, startPoint x: 580, startPoint y: 426, endPoint x: 580, endPoint y: 416, distance: 9.7
click at [575, 418] on div "Steel" at bounding box center [675, 417] width 256 height 20
click at [607, 417] on input at bounding box center [679, 422] width 257 height 23
type input "Straight Stair"
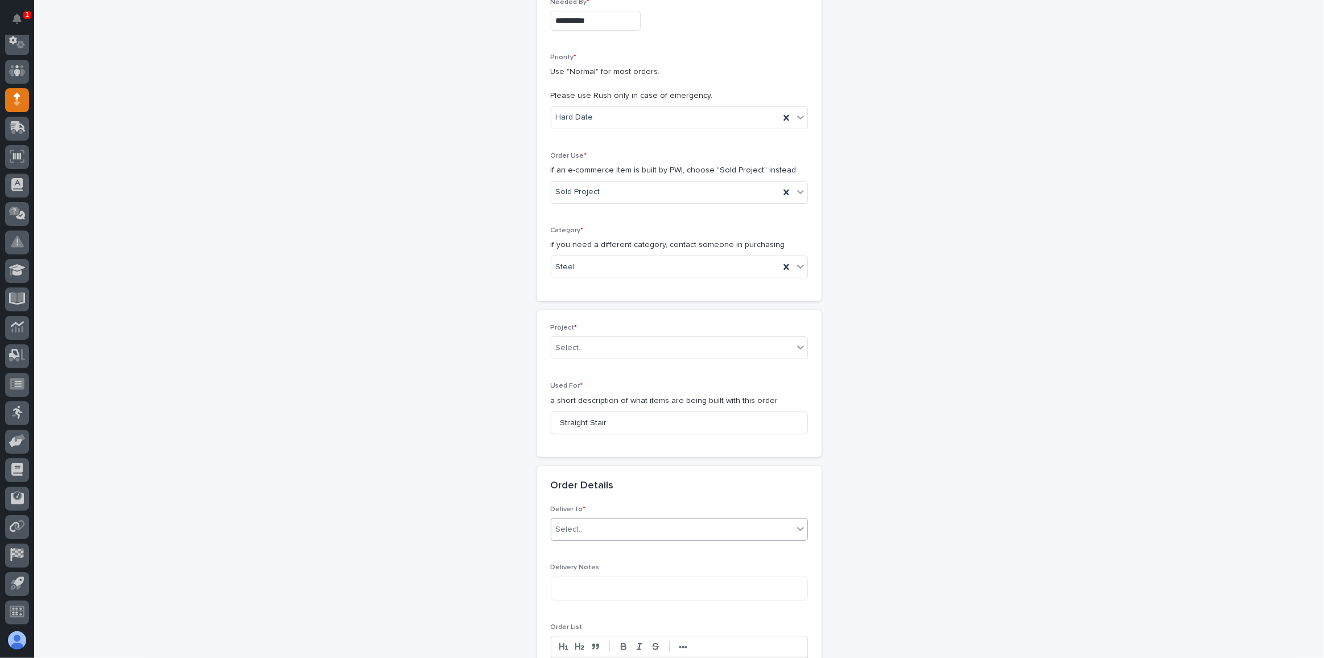
click at [591, 520] on div "Select..." at bounding box center [672, 529] width 242 height 19
click at [565, 546] on div "PWI" at bounding box center [675, 547] width 256 height 20
click at [565, 546] on div "Deliver to * option PWI, selected. 0 results available. Select is focused ,type…" at bounding box center [679, 527] width 257 height 44
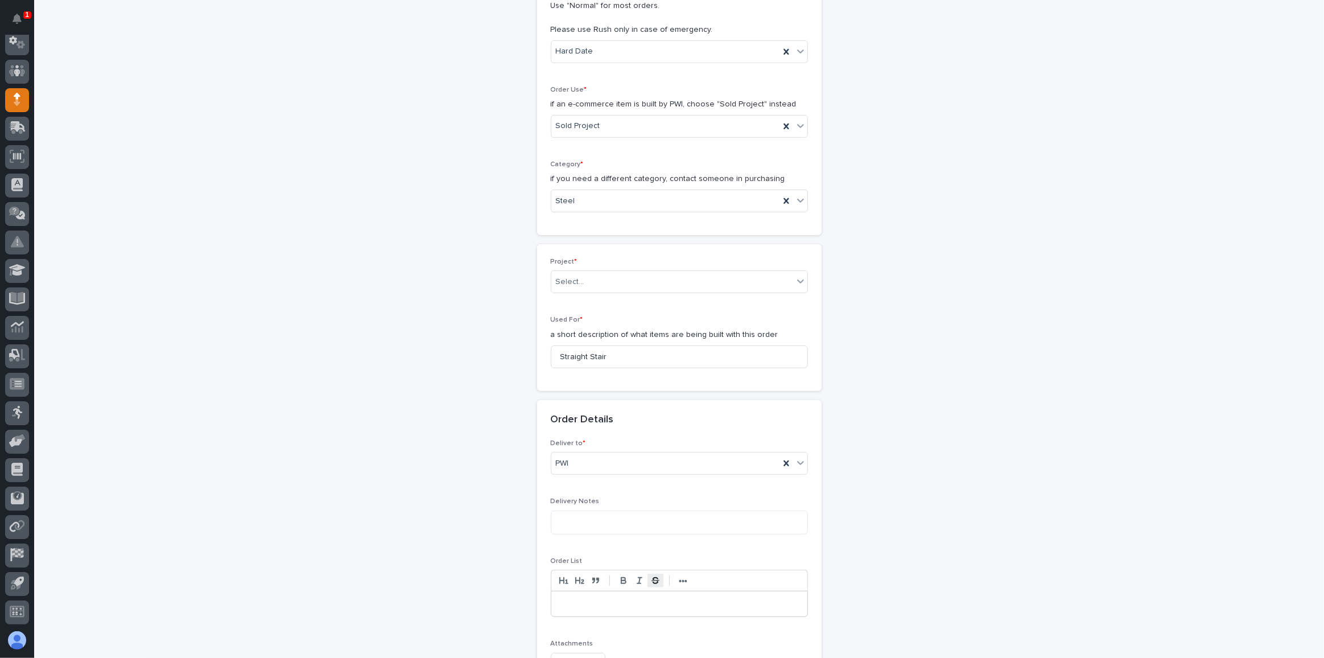
scroll to position [384, 0]
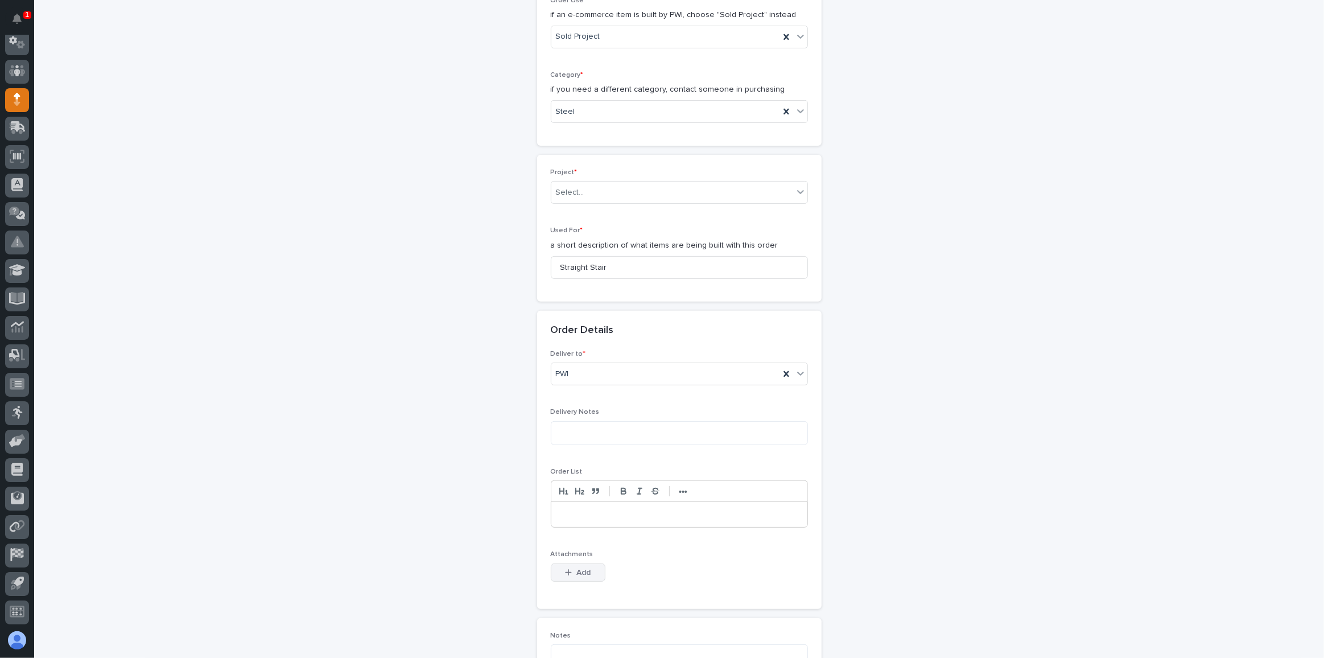
click at [580, 569] on span "Add" at bounding box center [583, 572] width 14 height 10
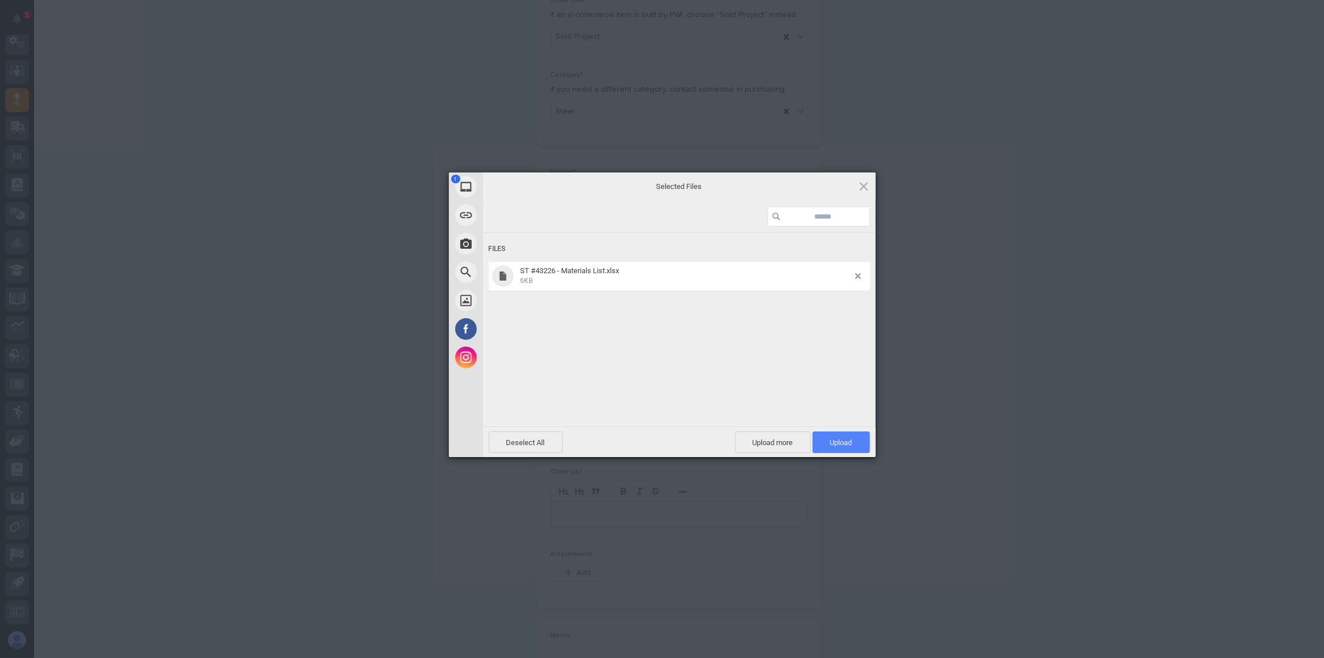
click at [845, 436] on span "Upload 1" at bounding box center [841, 442] width 57 height 22
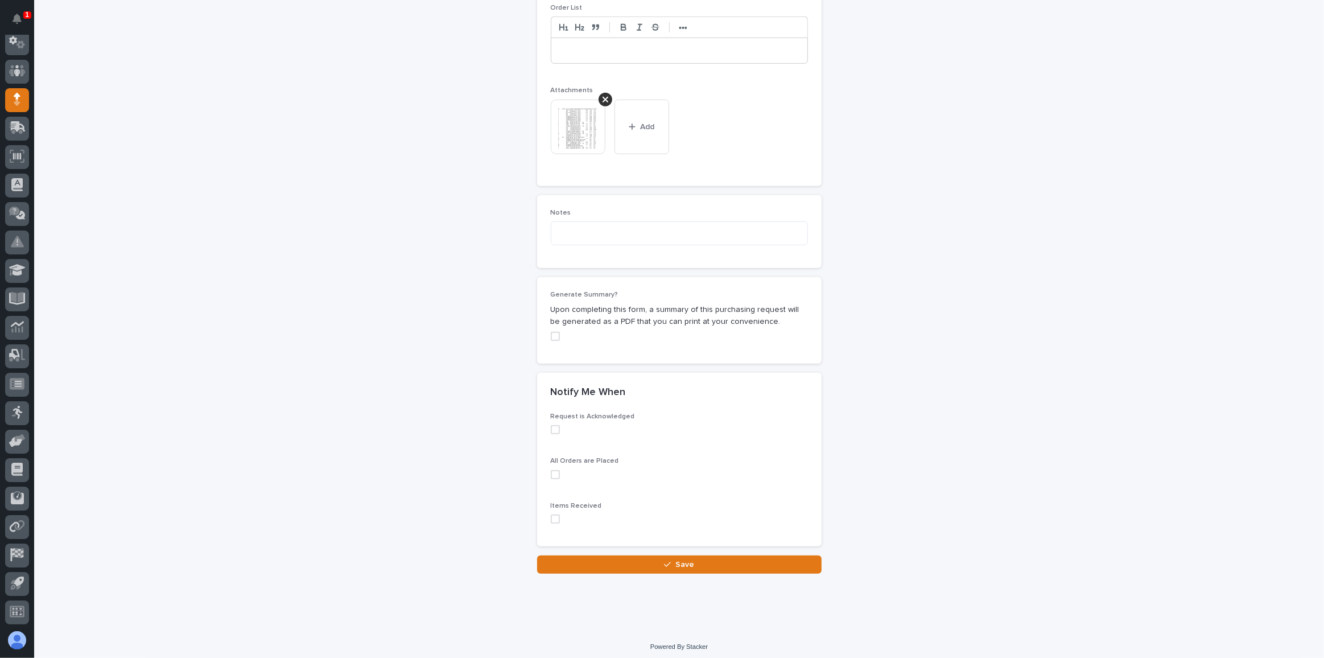
scroll to position [848, 0]
click at [671, 561] on div "button" at bounding box center [669, 564] width 11 height 8
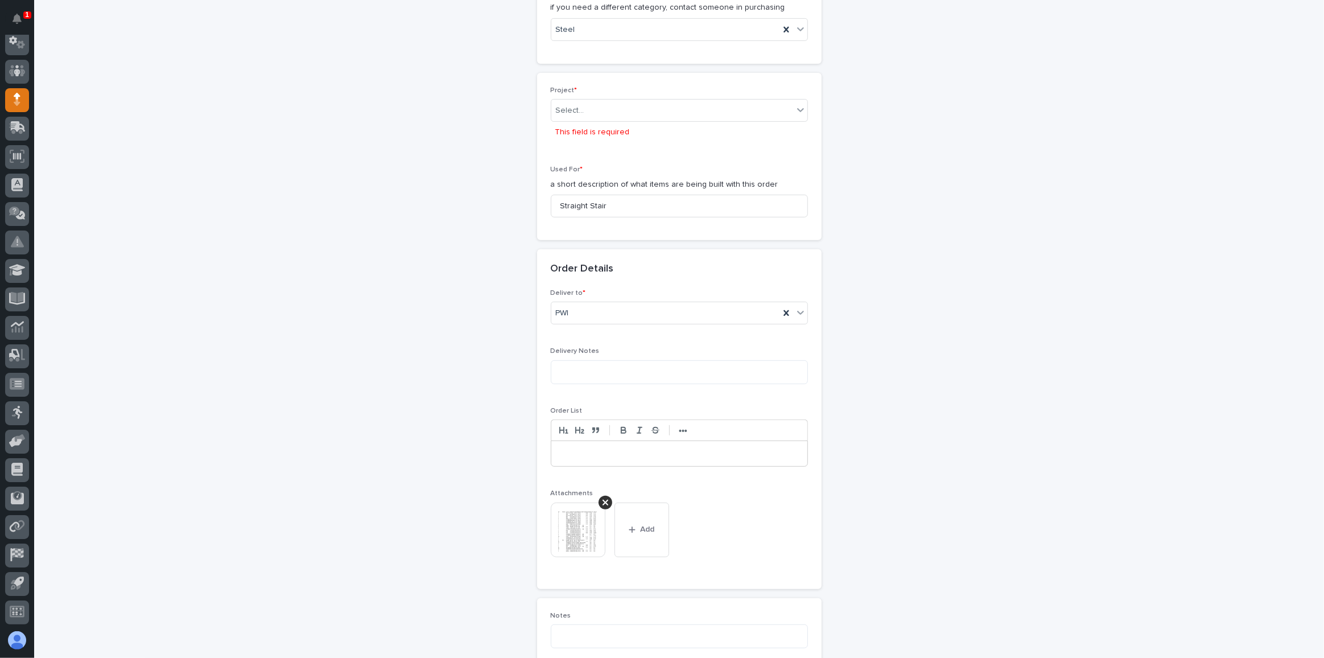
scroll to position [351, 0]
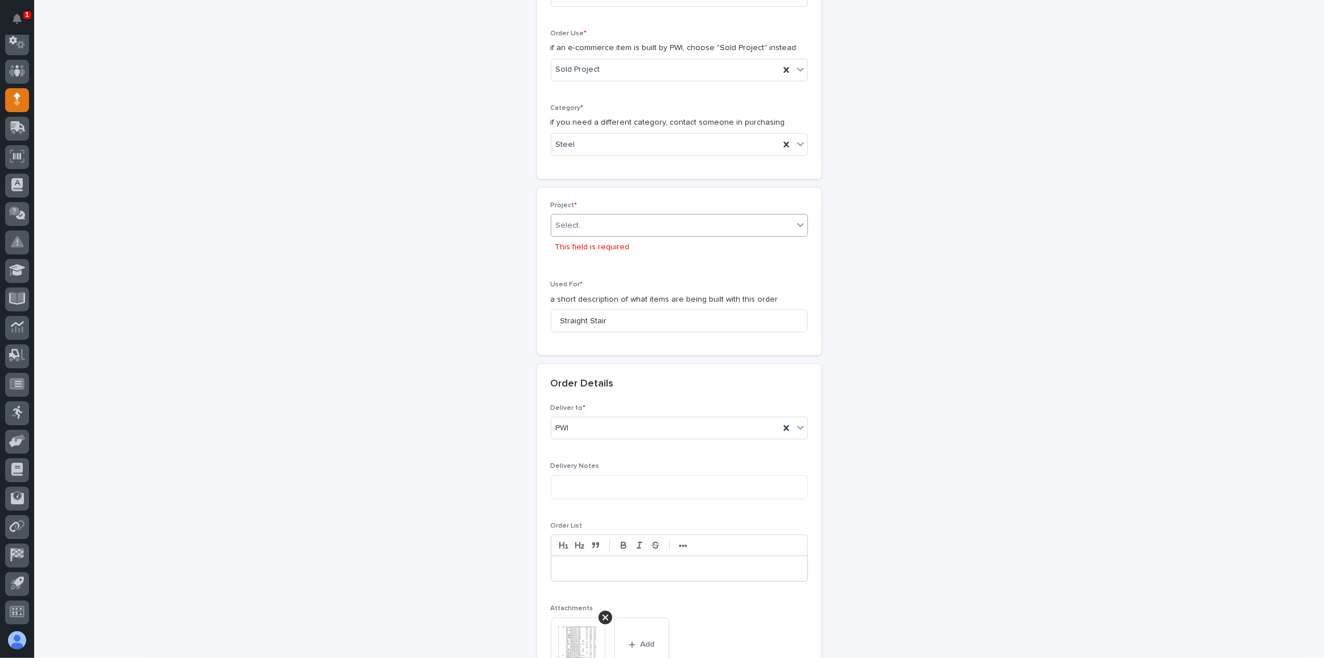
click at [639, 216] on div "Select..." at bounding box center [672, 225] width 242 height 19
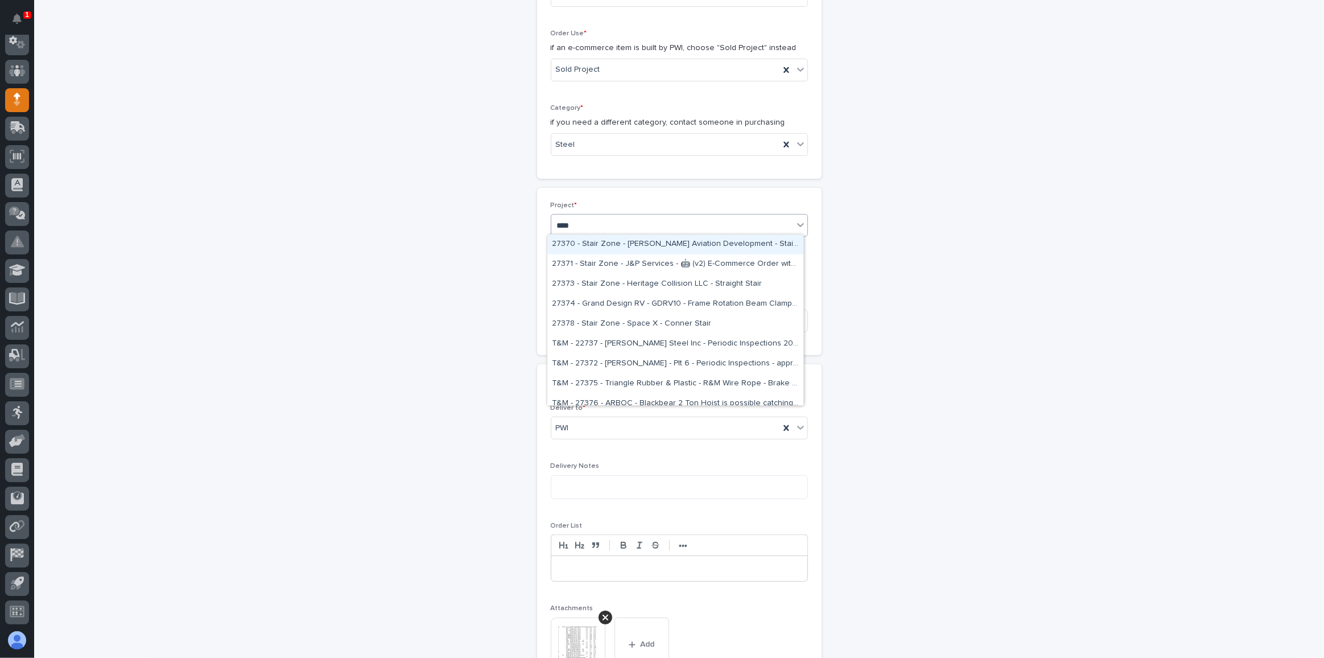
type input "*****"
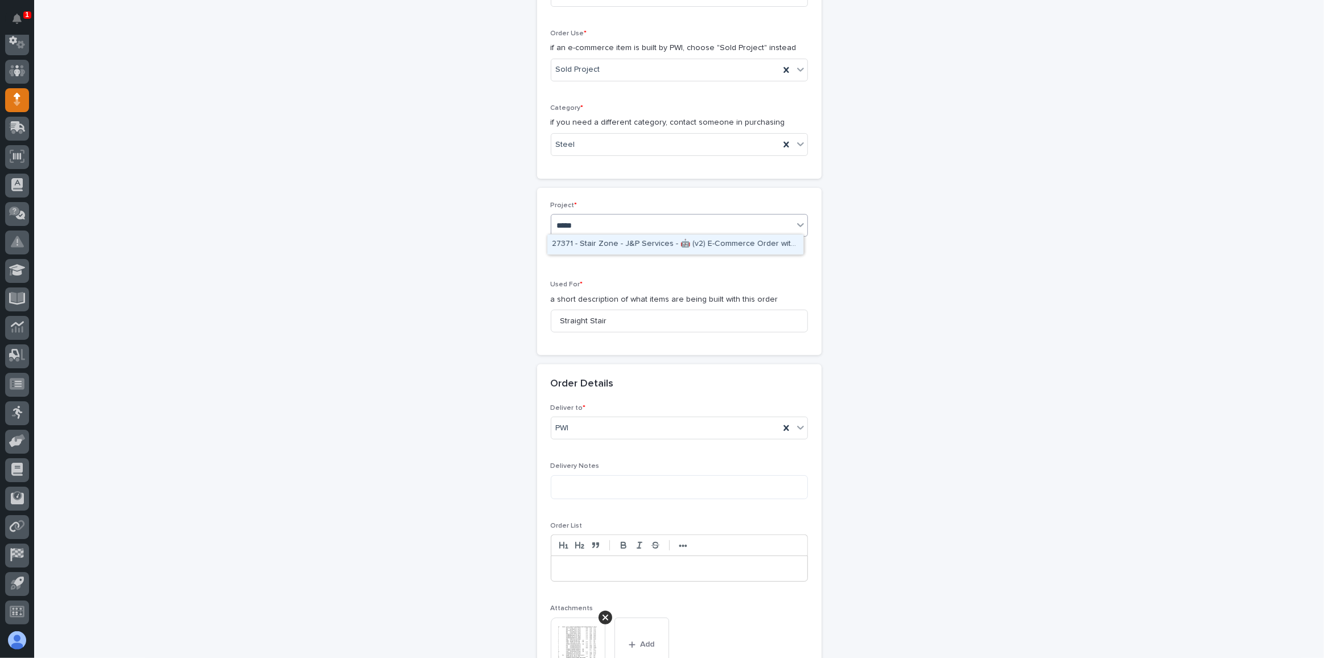
click at [674, 245] on div "27371 - Stair Zone - J&P Services - 🤖 (v2) E-Commerce Order with Fab Item" at bounding box center [675, 244] width 256 height 20
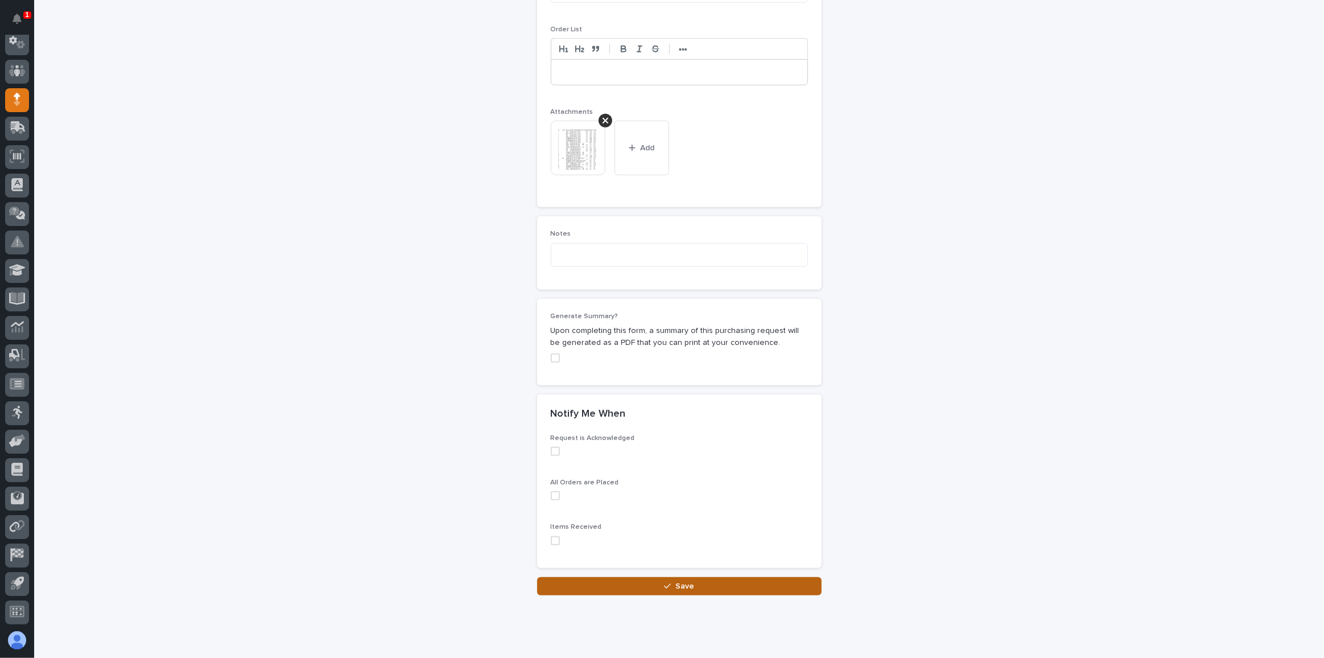
scroll to position [863, 0]
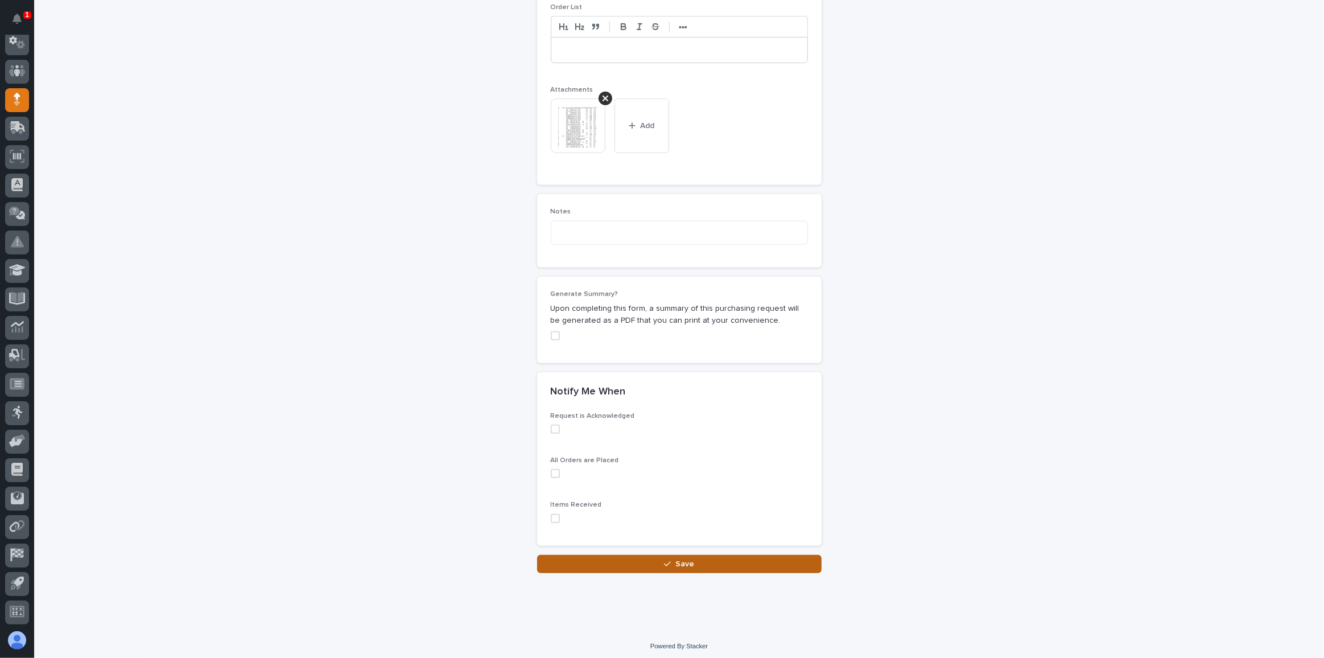
click at [637, 560] on button "Save" at bounding box center [679, 564] width 285 height 18
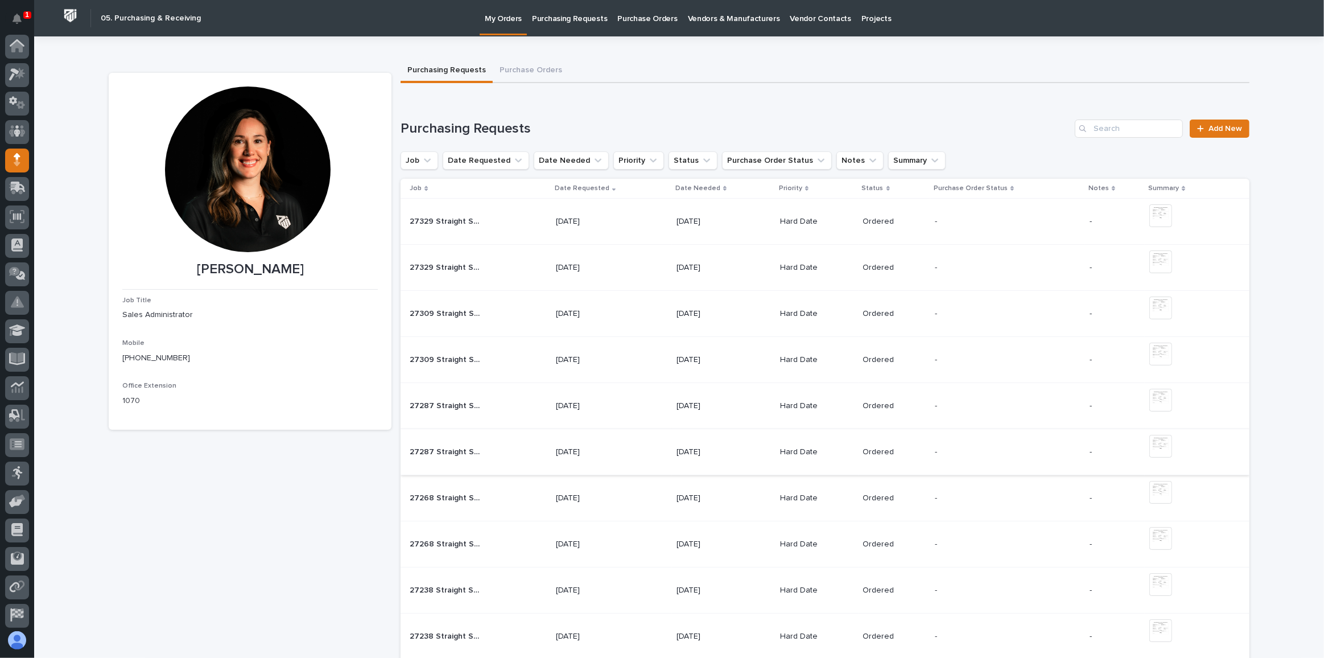
scroll to position [60, 0]
click at [1224, 130] on span "Add New" at bounding box center [1226, 129] width 34 height 8
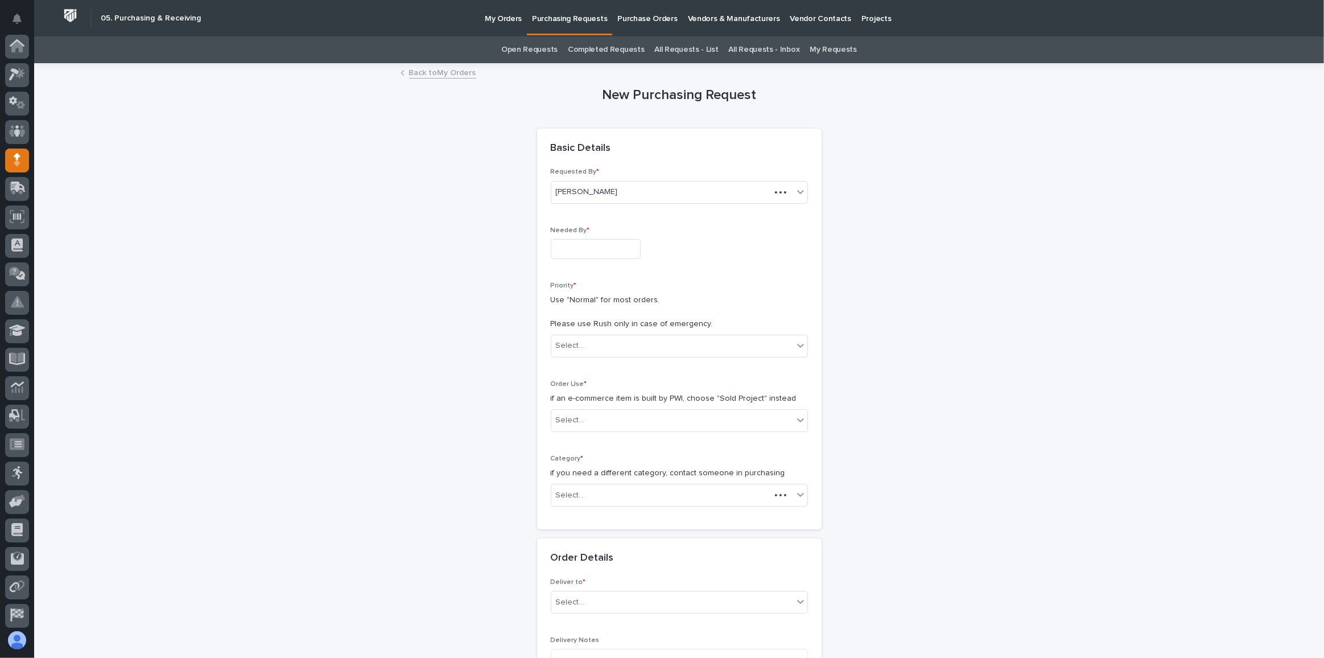
scroll to position [60, 0]
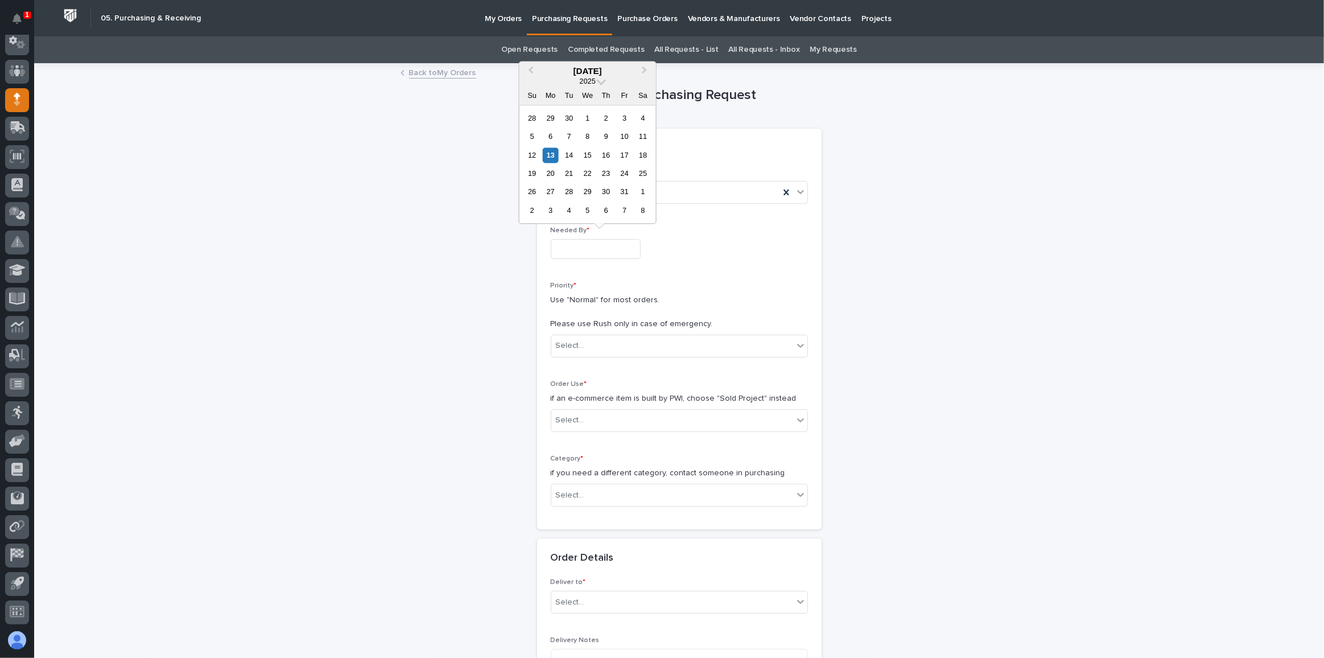
click at [598, 254] on input "text" at bounding box center [596, 249] width 90 height 20
click at [589, 155] on div "15" at bounding box center [587, 154] width 15 height 15
type input "**********"
click at [595, 348] on div "Select..." at bounding box center [672, 345] width 242 height 19
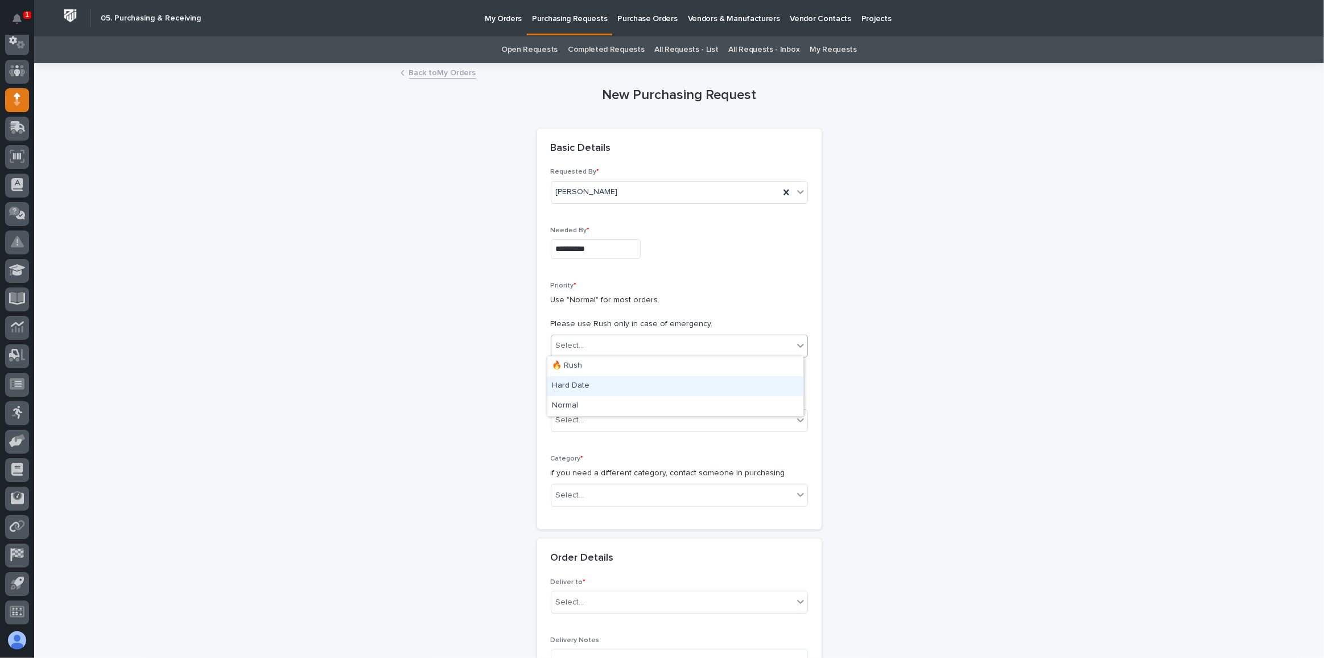
click at [591, 384] on div "Hard Date" at bounding box center [675, 386] width 256 height 20
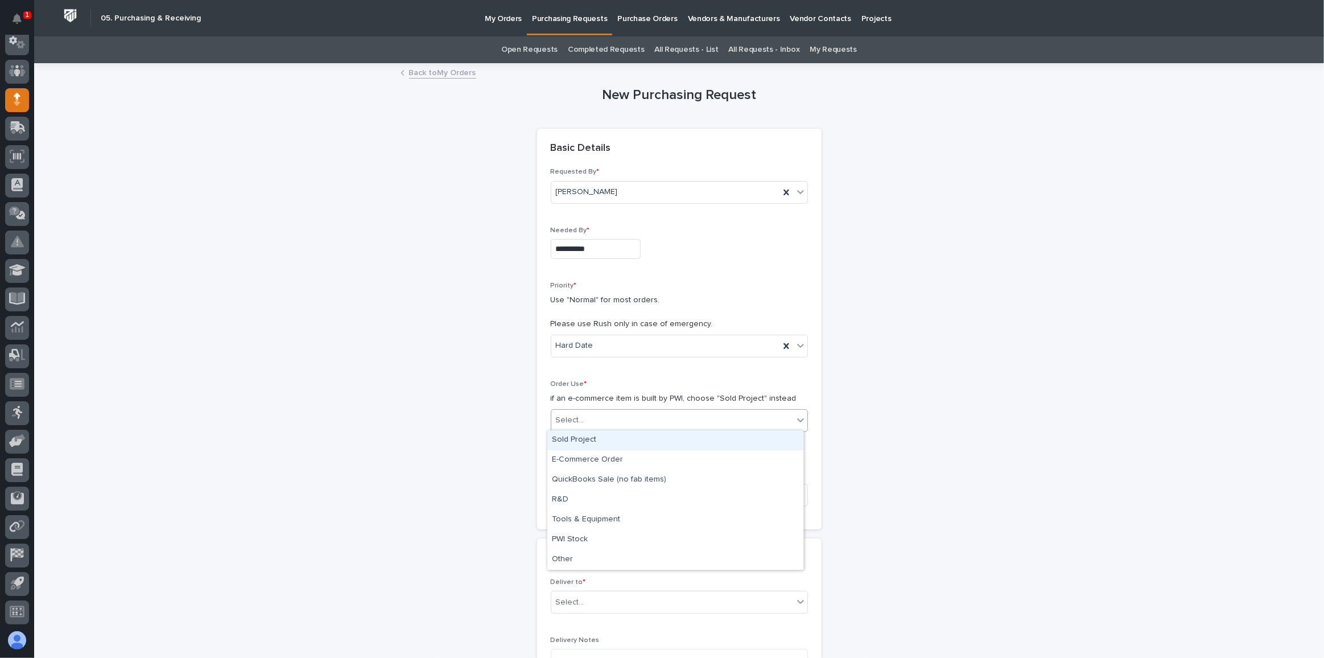
click at [592, 416] on div "Select..." at bounding box center [672, 420] width 242 height 19
click at [591, 463] on div "E-Commerce Order" at bounding box center [675, 460] width 256 height 20
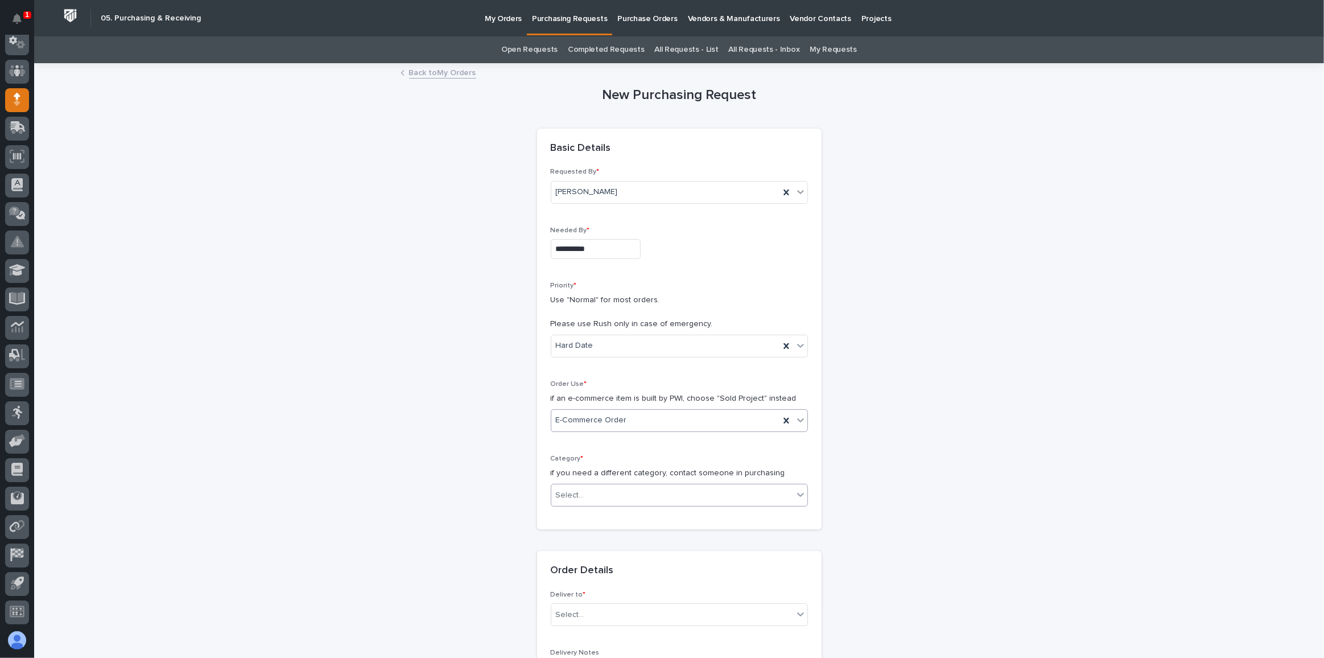
click at [599, 494] on div "Select..." at bounding box center [672, 495] width 242 height 19
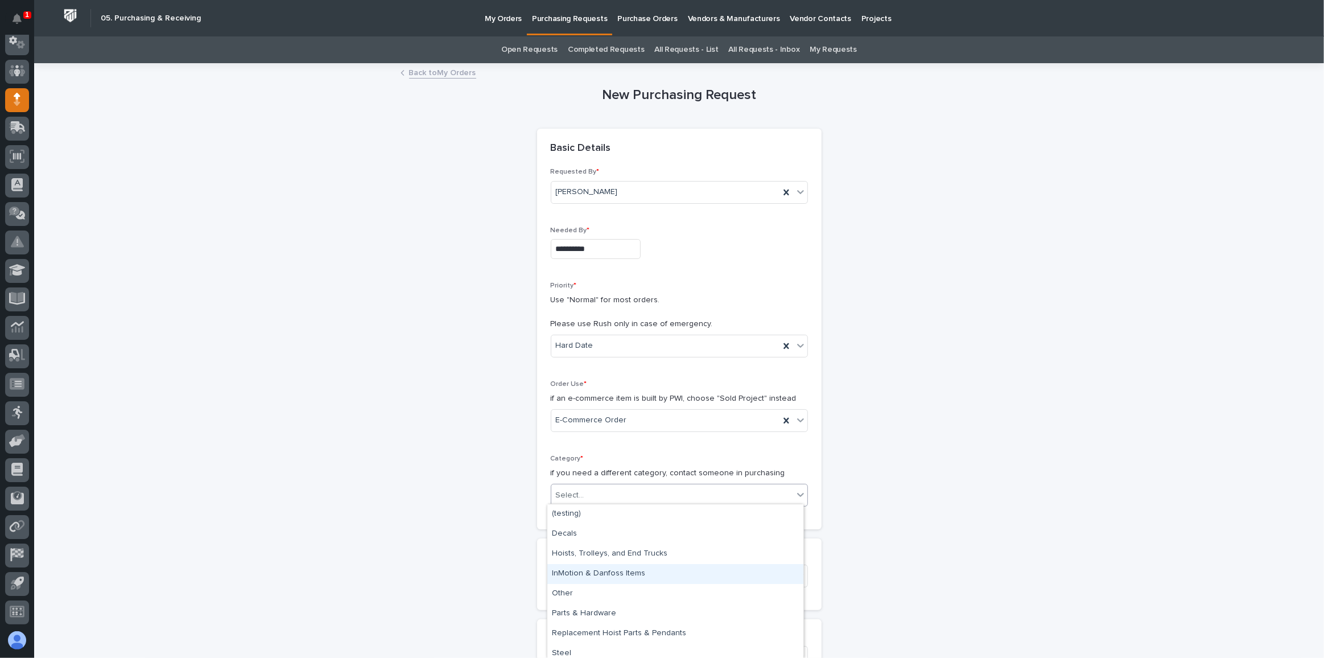
scroll to position [25, 0]
click at [596, 591] on div "Parts & Hardware" at bounding box center [675, 589] width 256 height 20
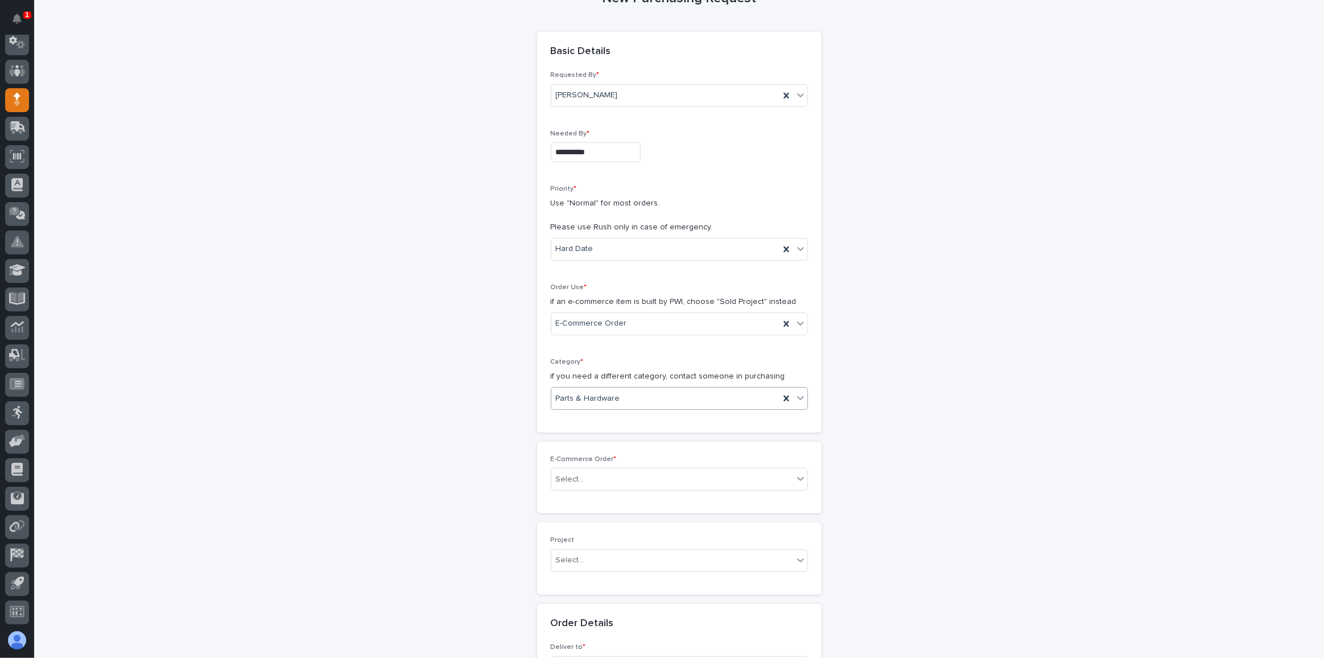
scroll to position [155, 0]
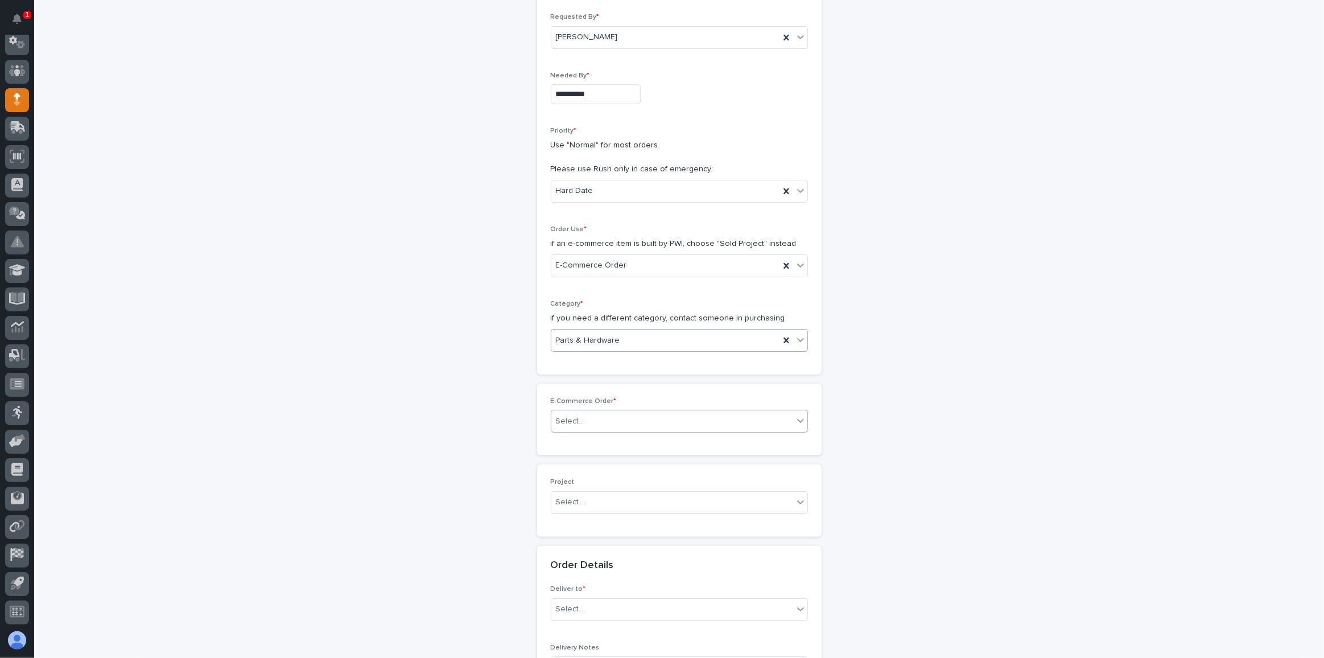
click at [607, 417] on div "Select..." at bounding box center [672, 421] width 242 height 19
type input "*****"
click at [654, 415] on div "Select..." at bounding box center [672, 421] width 242 height 19
click at [662, 417] on div "Select..." at bounding box center [672, 421] width 242 height 19
click at [950, 390] on div "**********" at bounding box center [679, 571] width 1141 height 1322
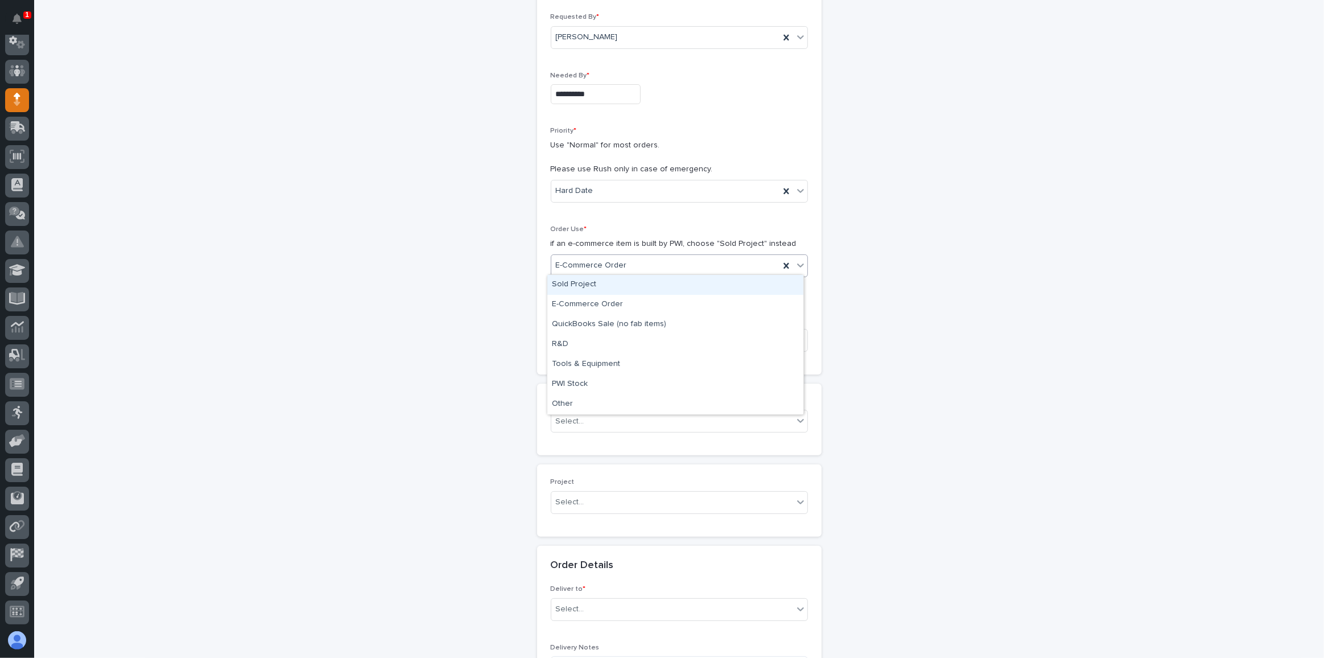
click at [645, 267] on div "E-Commerce Order" at bounding box center [665, 265] width 228 height 19
click at [628, 285] on div "Sold Project" at bounding box center [675, 285] width 256 height 20
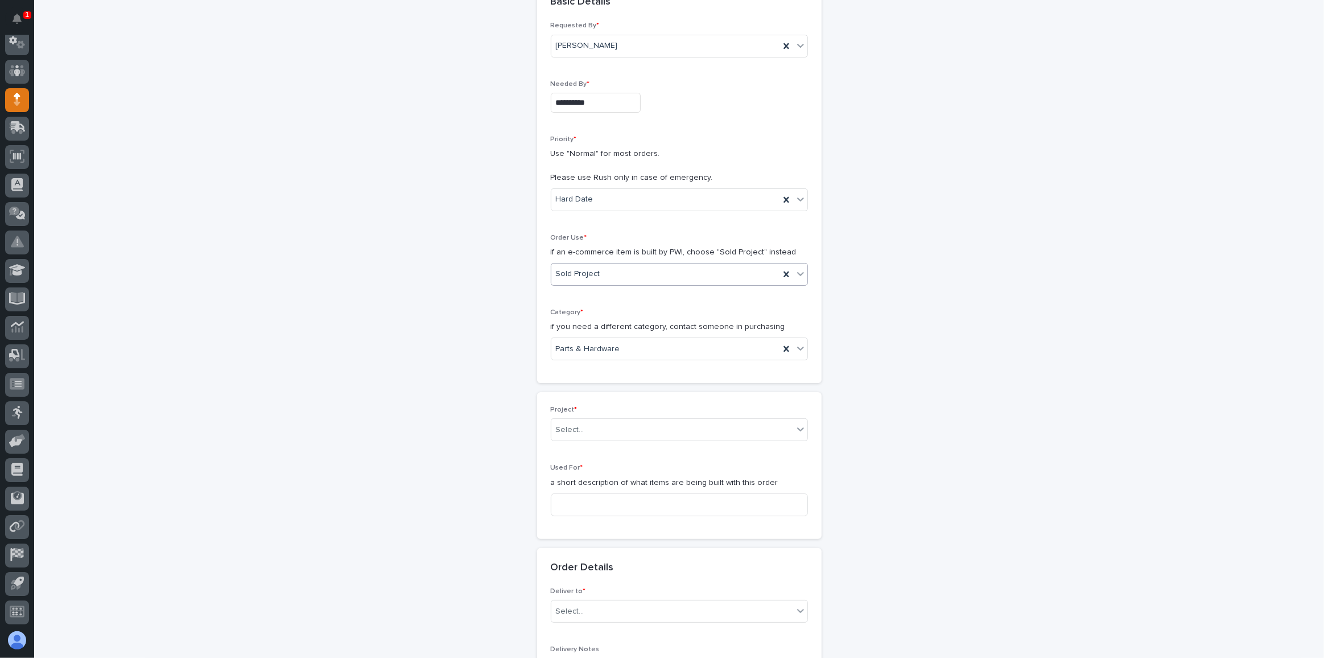
scroll to position [152, 0]
click at [589, 418] on div "Select..." at bounding box center [672, 424] width 242 height 19
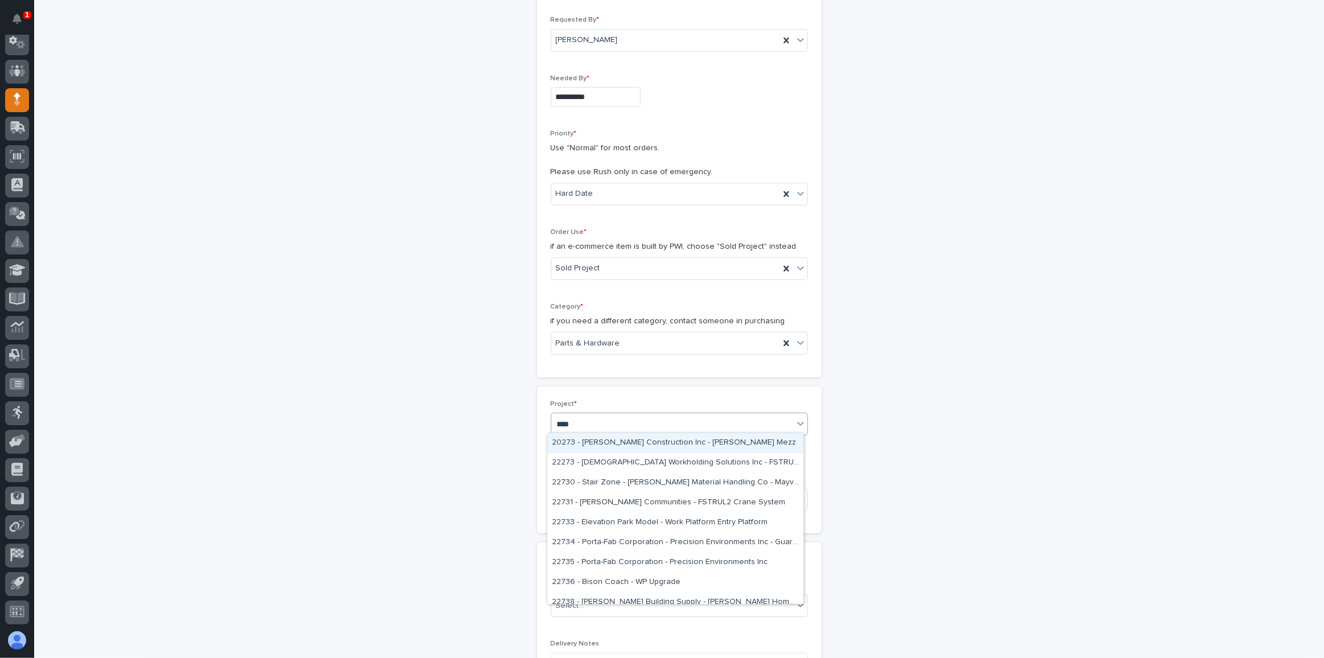
type input "*****"
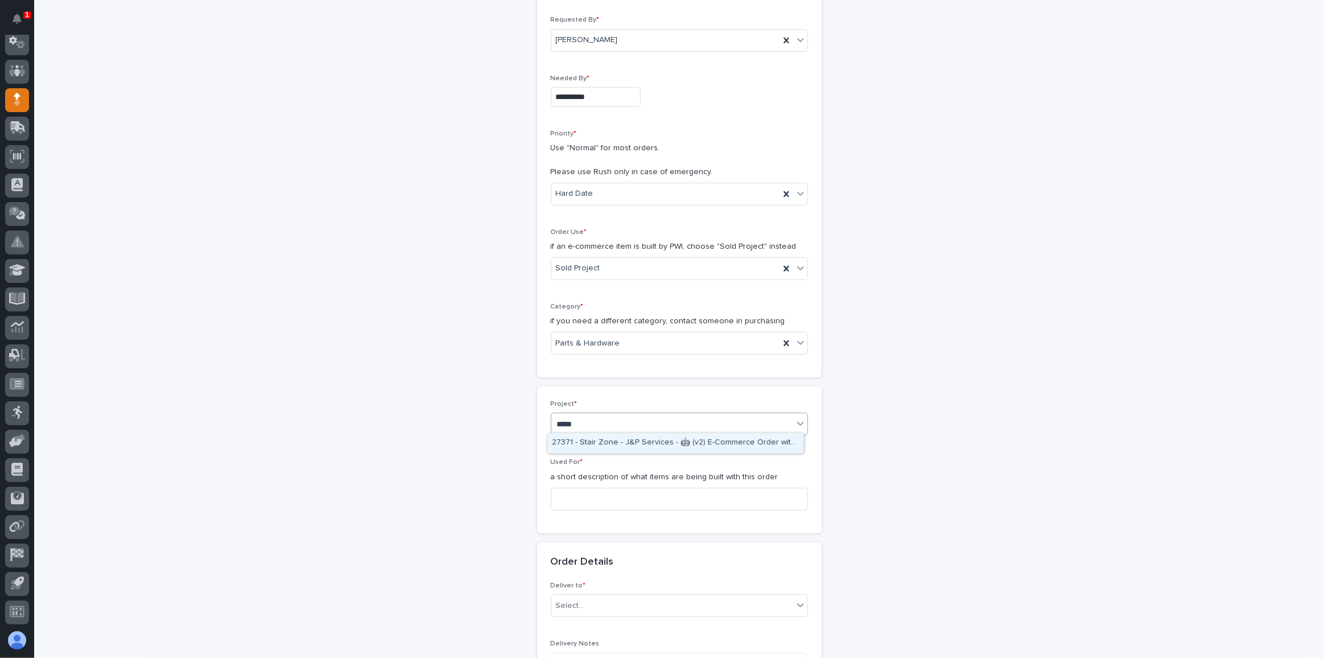
click at [607, 440] on div "27371 - Stair Zone - J&P Services - 🤖 (v2) E-Commerce Order with Fab Item" at bounding box center [675, 443] width 256 height 20
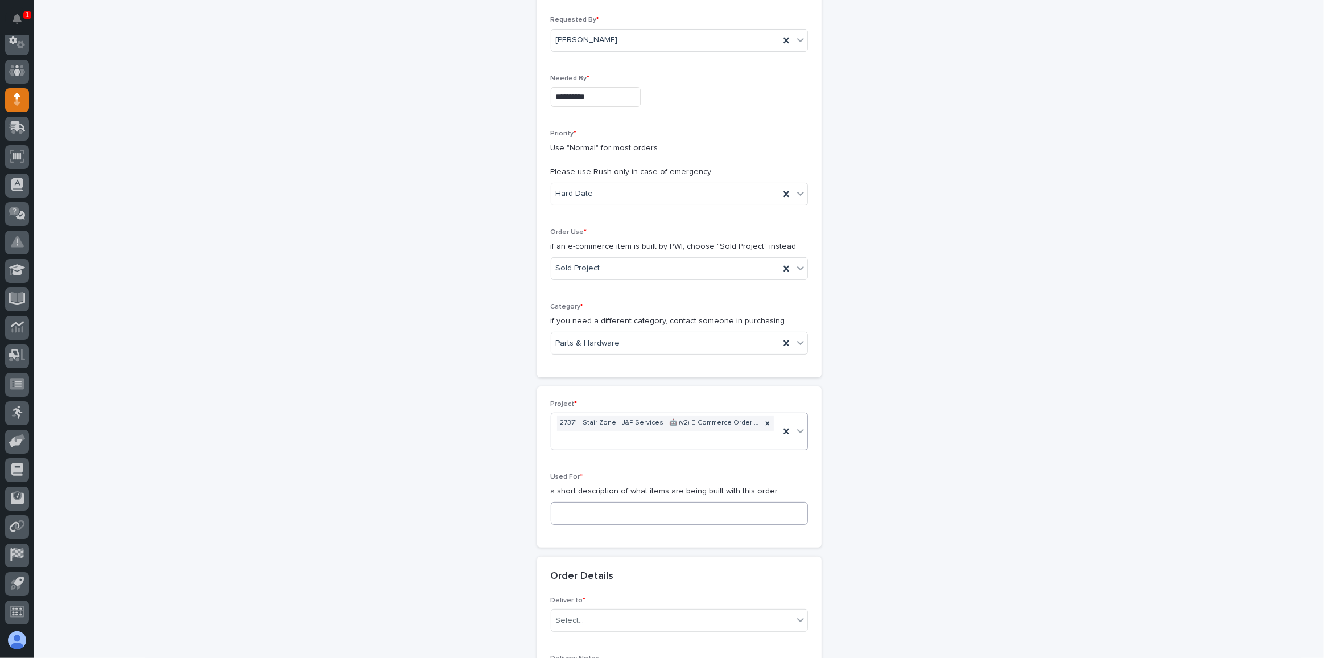
scroll to position [159, 0]
click at [590, 495] on input at bounding box center [679, 506] width 257 height 23
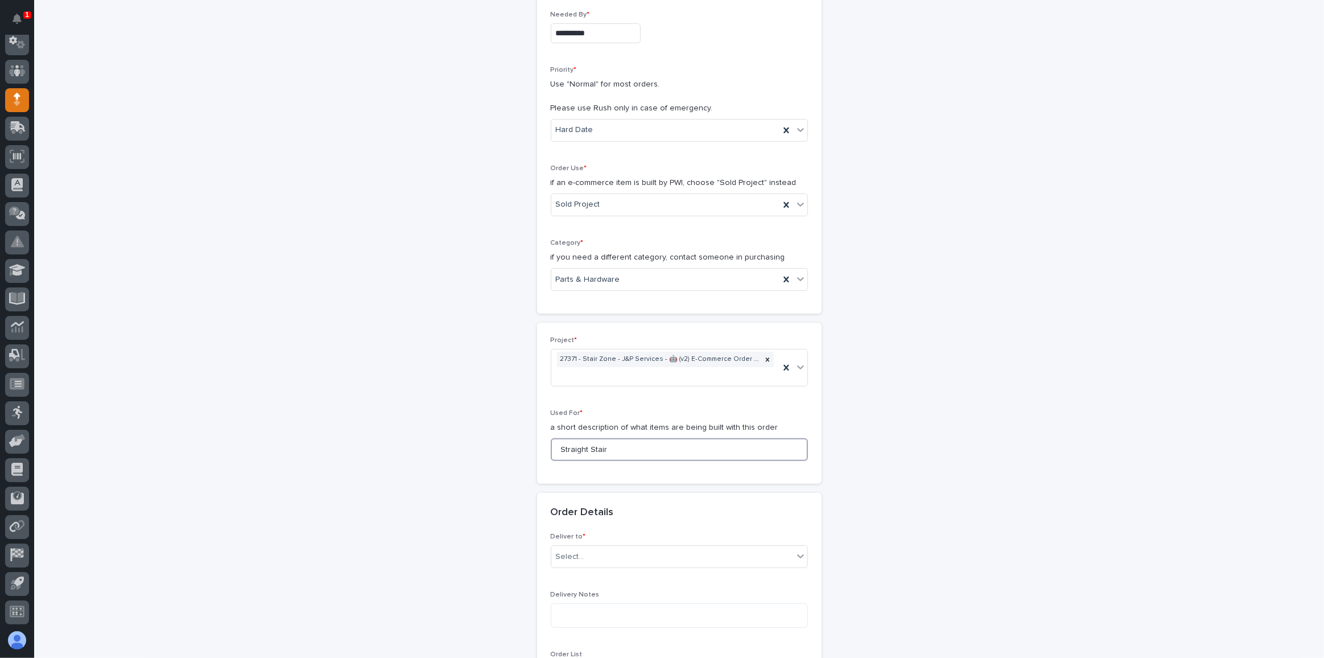
scroll to position [366, 0]
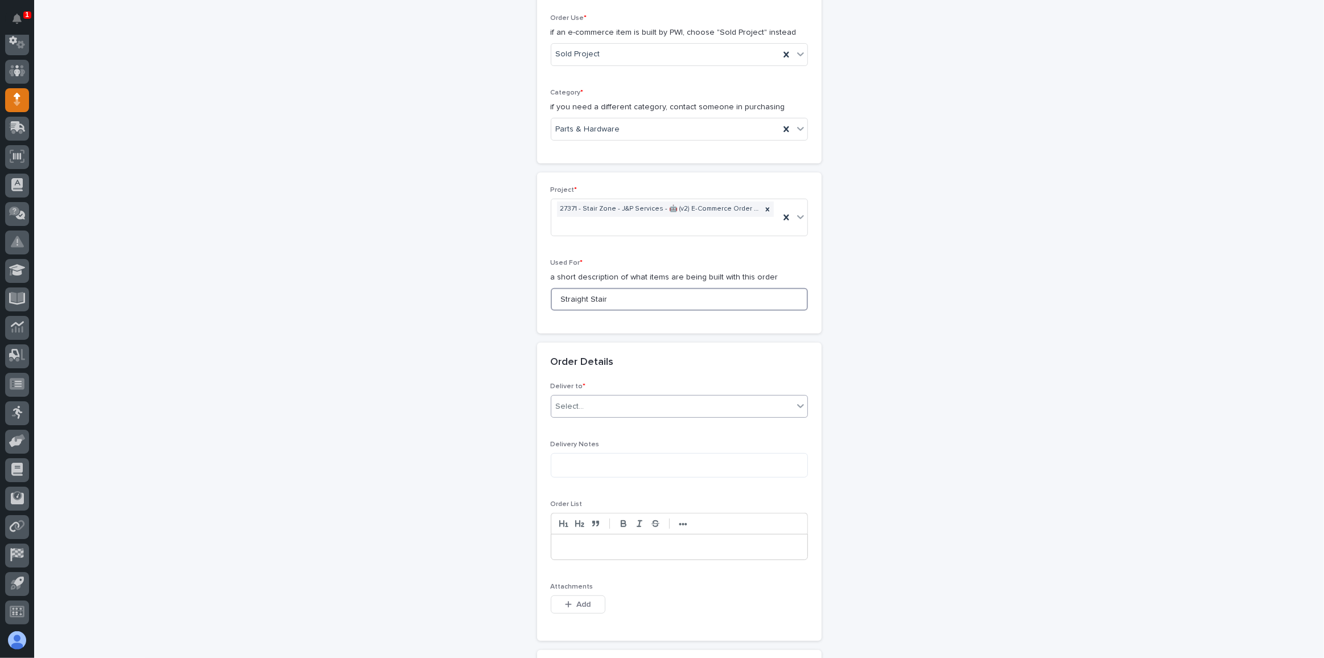
type input "Straight Stair"
click at [621, 397] on div "Select..." at bounding box center [672, 406] width 242 height 19
click at [569, 419] on div "PWI" at bounding box center [675, 424] width 256 height 20
click at [570, 600] on div "button" at bounding box center [570, 604] width 11 height 8
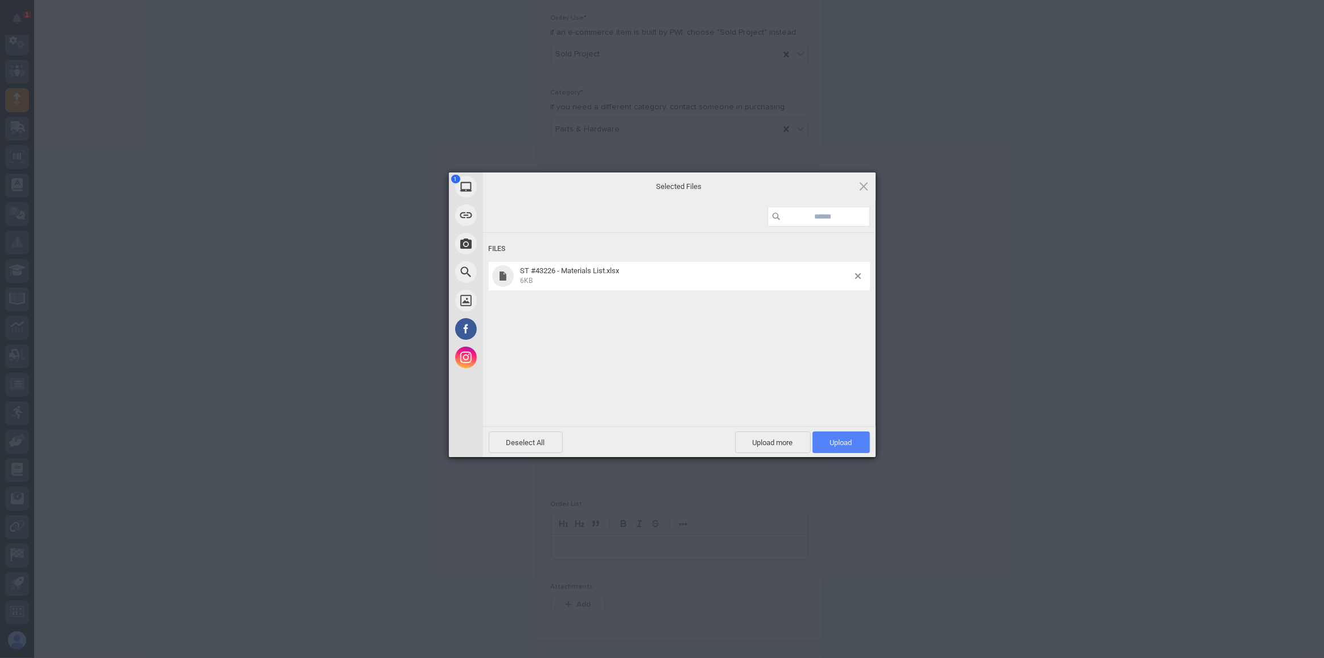
click at [860, 444] on span "Upload 1" at bounding box center [841, 442] width 57 height 22
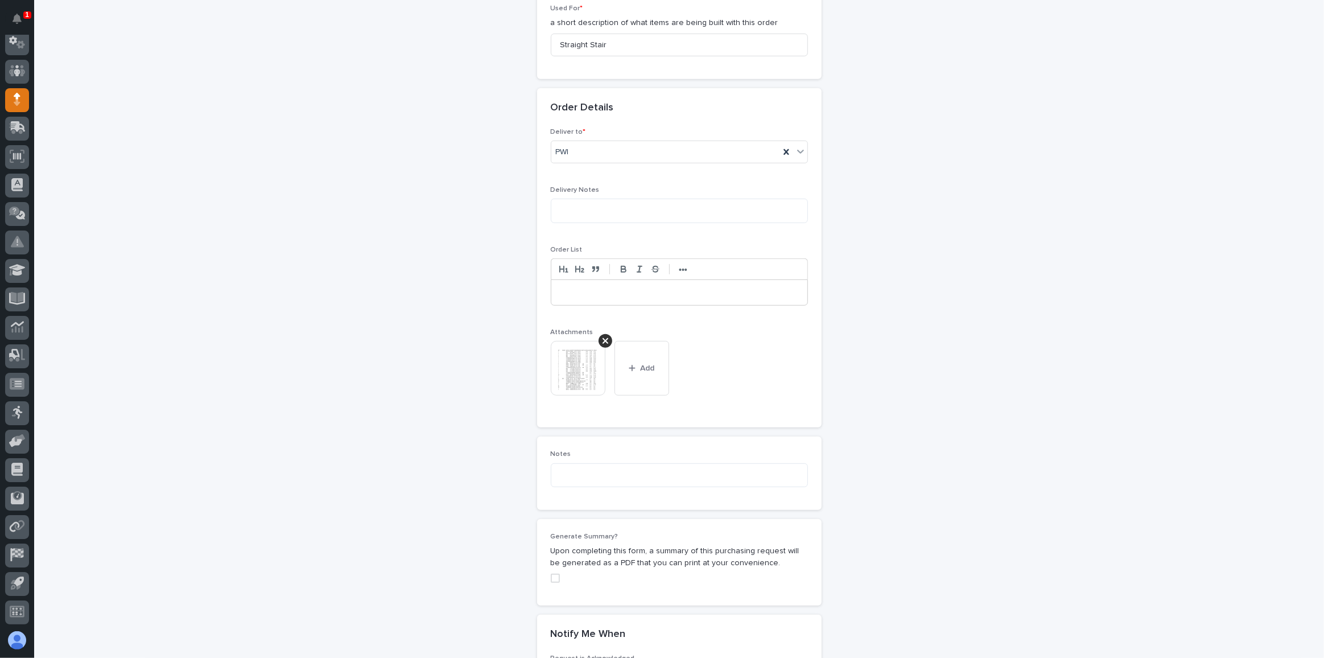
scroll to position [863, 0]
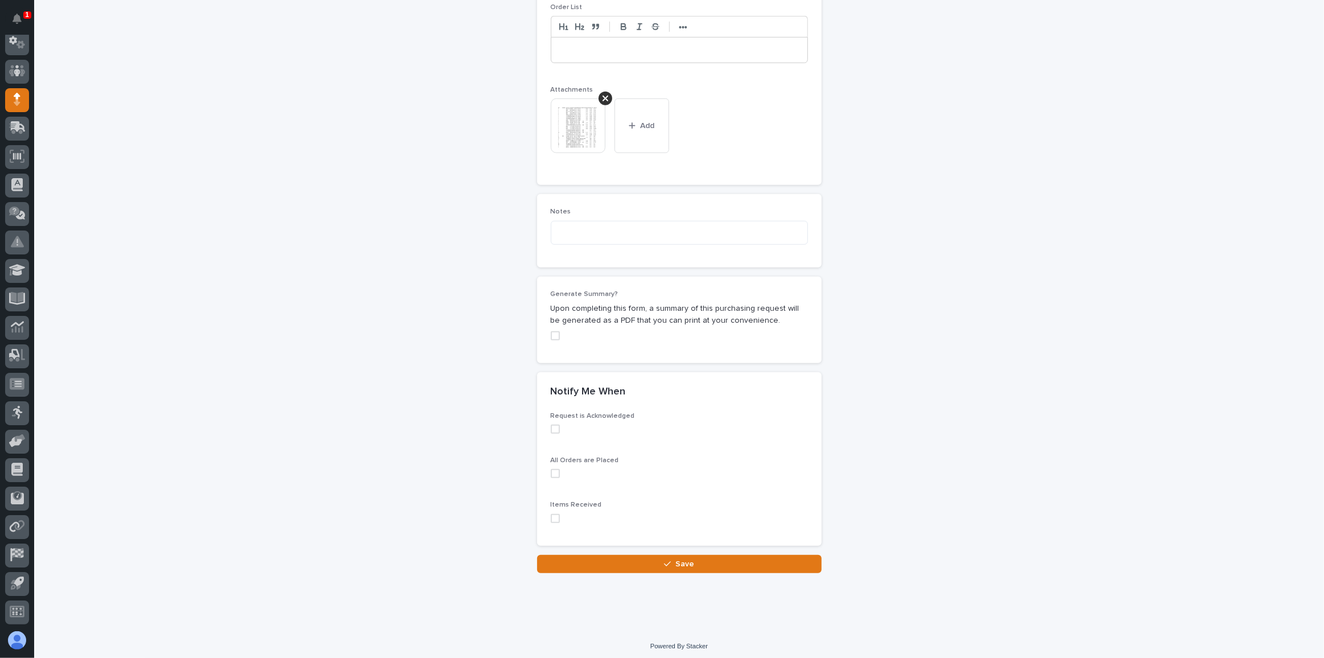
click at [679, 564] on button "Save" at bounding box center [679, 564] width 285 height 18
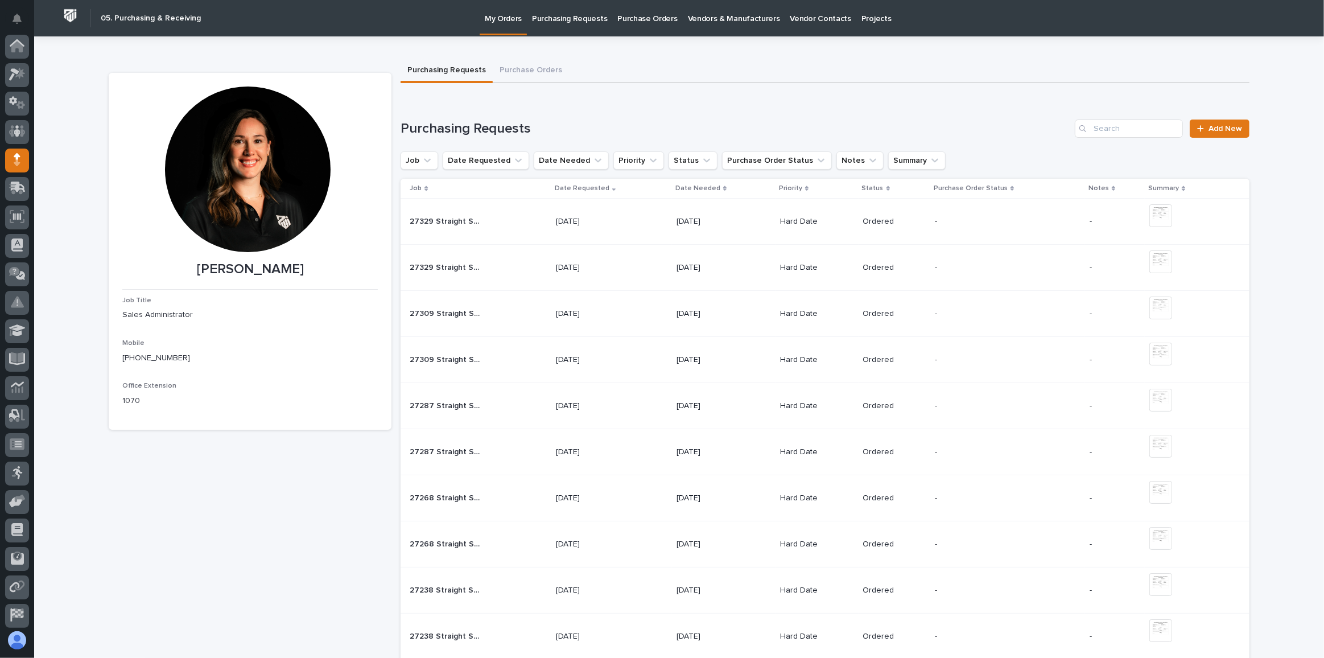
scroll to position [60, 0]
